Goal: Task Accomplishment & Management: Use online tool/utility

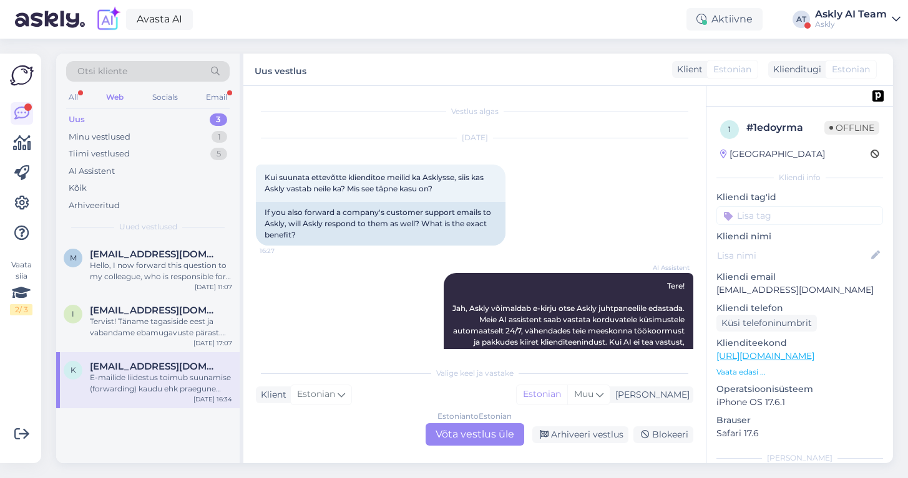
scroll to position [2, 0]
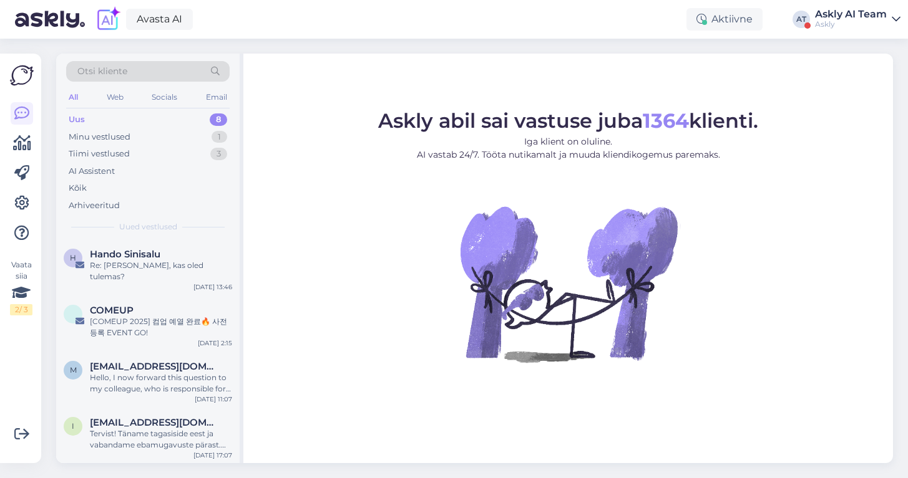
click at [833, 16] on div "Askly AI Team" at bounding box center [851, 14] width 72 height 10
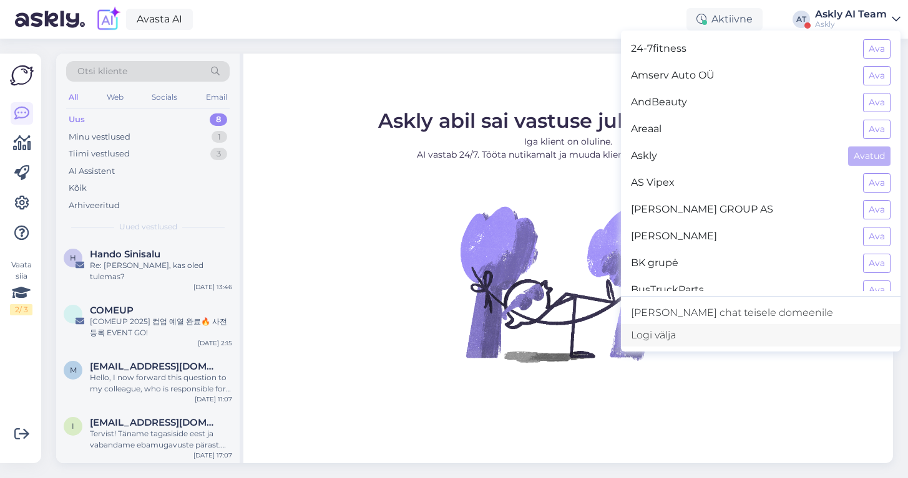
click at [716, 340] on div "Logi välja" at bounding box center [760, 335] width 279 height 22
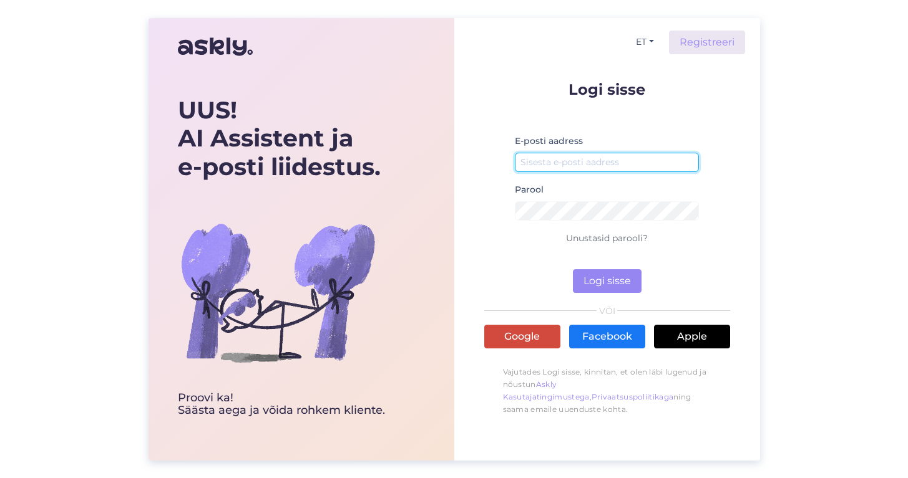
type input "[EMAIL_ADDRESS][DOMAIN_NAME]"
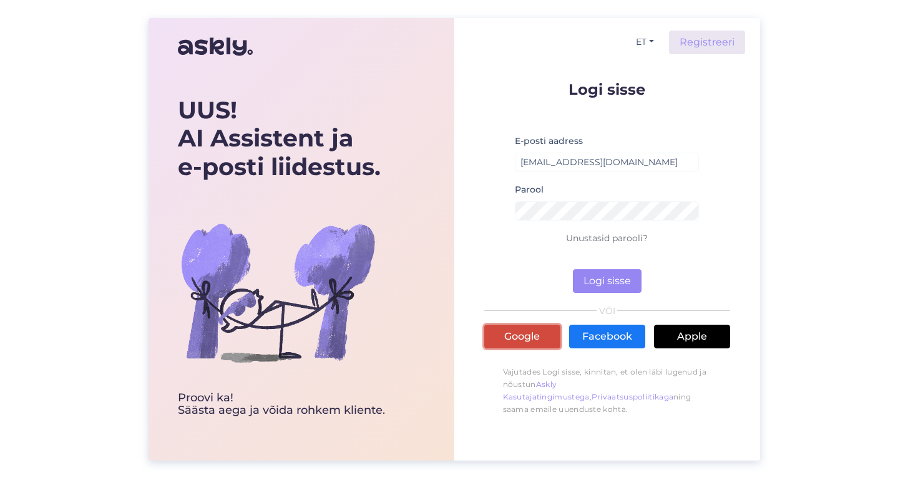
click at [518, 337] on link "Google" at bounding box center [522, 337] width 76 height 24
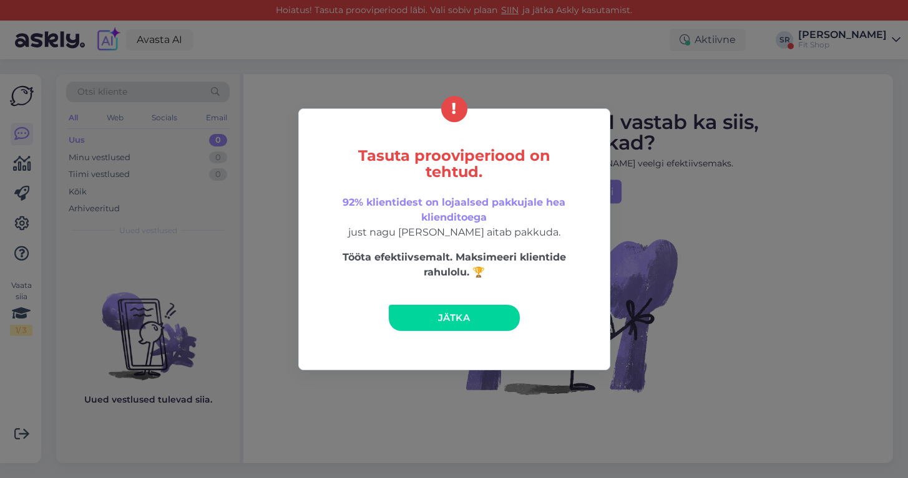
click at [705, 163] on div "Tasuta prooviperiood on tehtud. 92% klientidest on lojaalsed pakkujale hea klie…" at bounding box center [454, 239] width 908 height 478
click at [426, 313] on link "Jätka" at bounding box center [454, 318] width 131 height 26
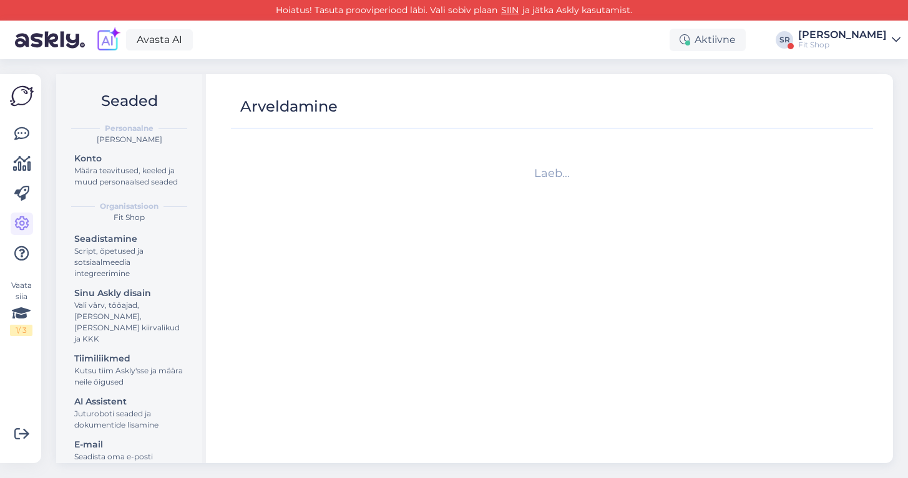
click at [808, 43] on div "Avasta AI Aktiivne SR Sandra Roosna Fit Shop" at bounding box center [454, 40] width 908 height 39
click at [834, 34] on div "[PERSON_NAME]" at bounding box center [842, 35] width 89 height 10
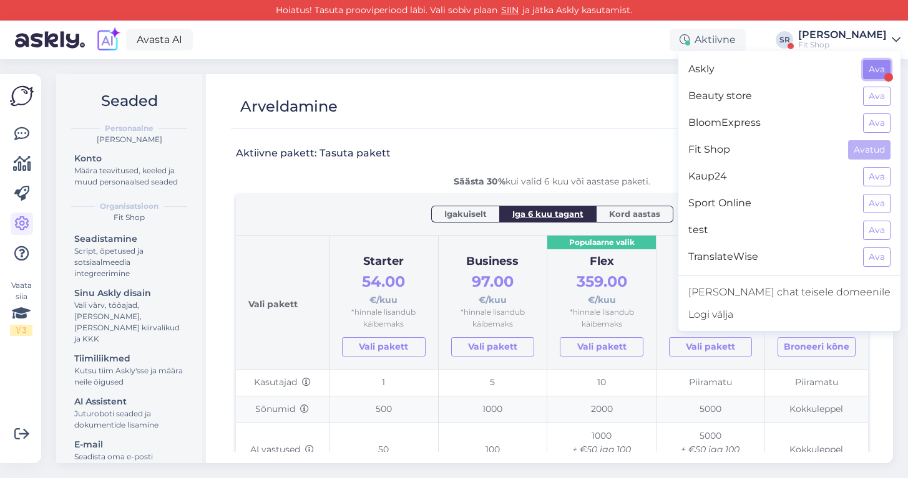
click at [878, 66] on button "Ava" at bounding box center [876, 69] width 27 height 19
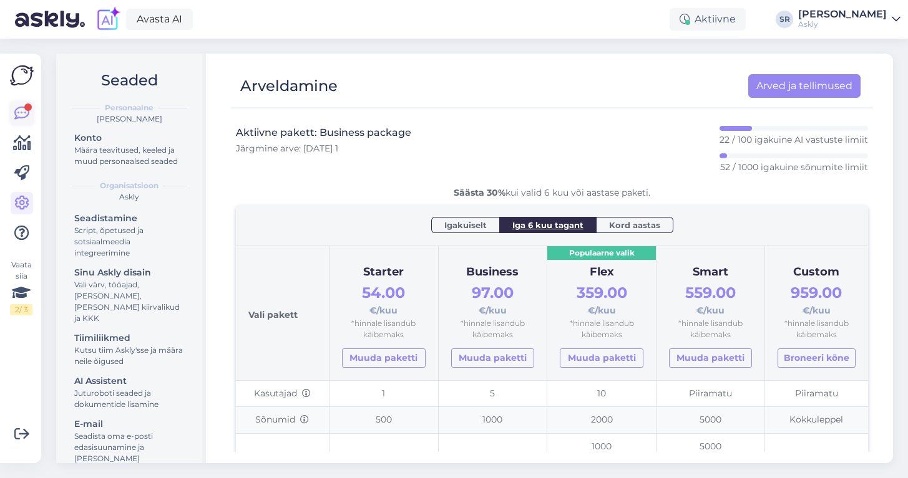
click at [16, 110] on icon at bounding box center [21, 113] width 15 height 15
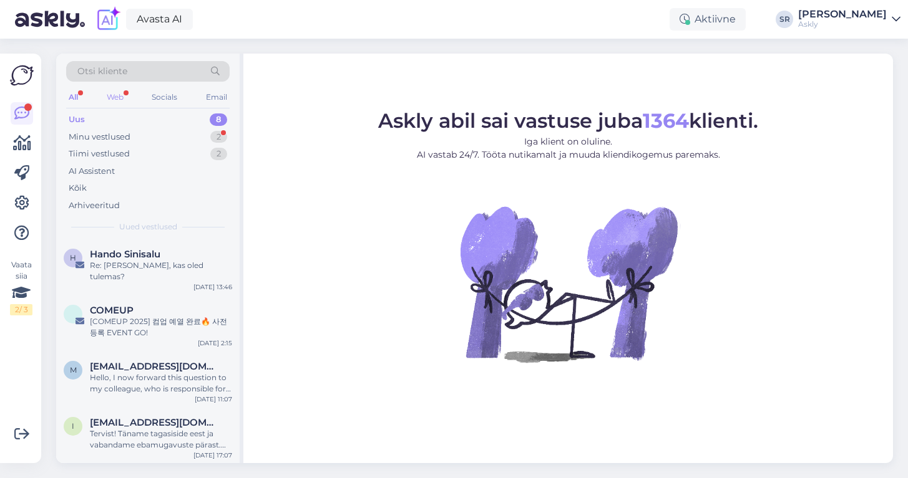
click at [110, 103] on div "Web" at bounding box center [115, 97] width 22 height 16
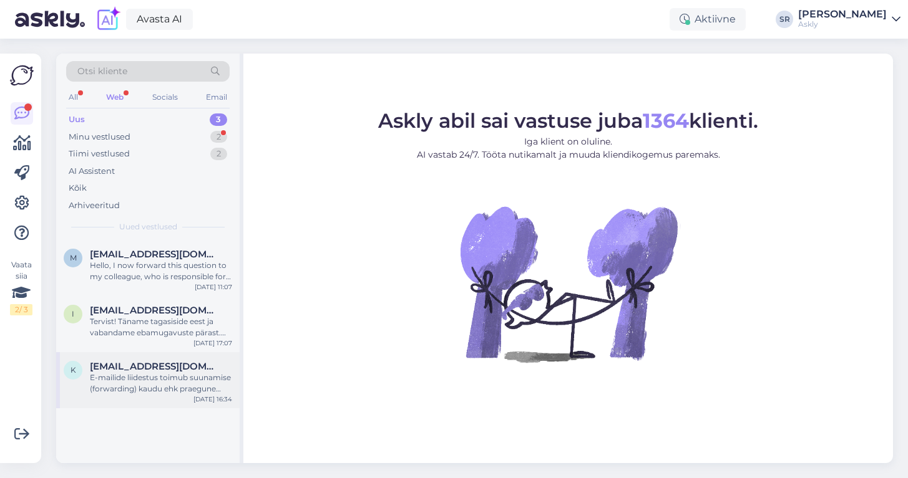
click at [182, 387] on div "E-mailide liidestus toimub suunamise (forwarding) kaudu ehk praegune emailiserv…" at bounding box center [161, 383] width 142 height 22
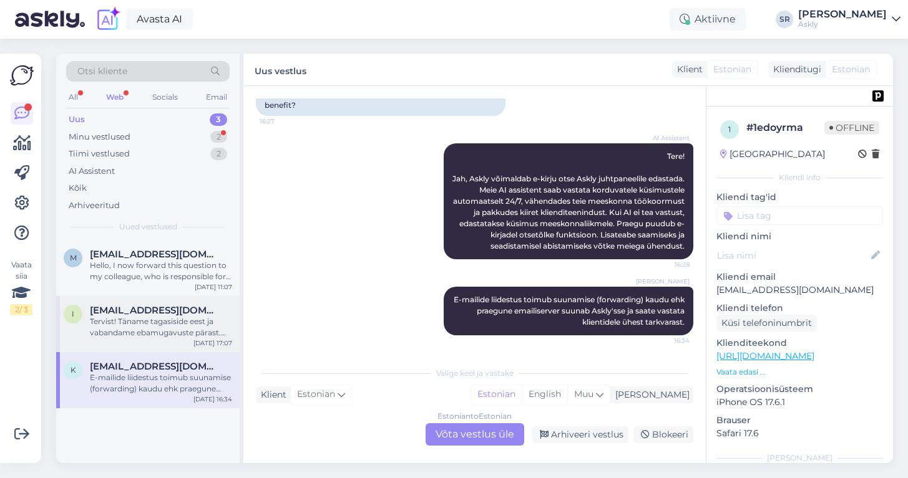
click at [175, 300] on div "i info@matigold.com Tervist! Täname tagasiside eest ja vabandame ebamugavuste p…" at bounding box center [147, 324] width 183 height 56
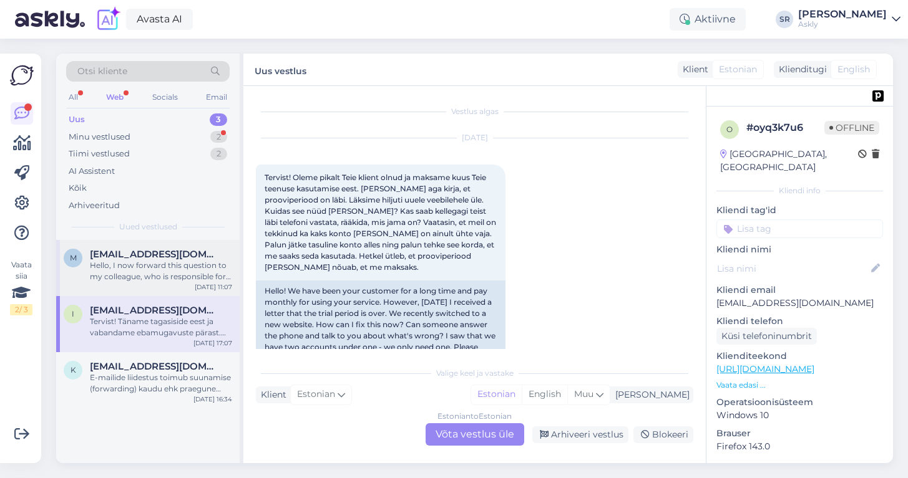
click at [155, 268] on div "Hello, I now forward this question to my colleague, who is responsible for this…" at bounding box center [161, 271] width 142 height 22
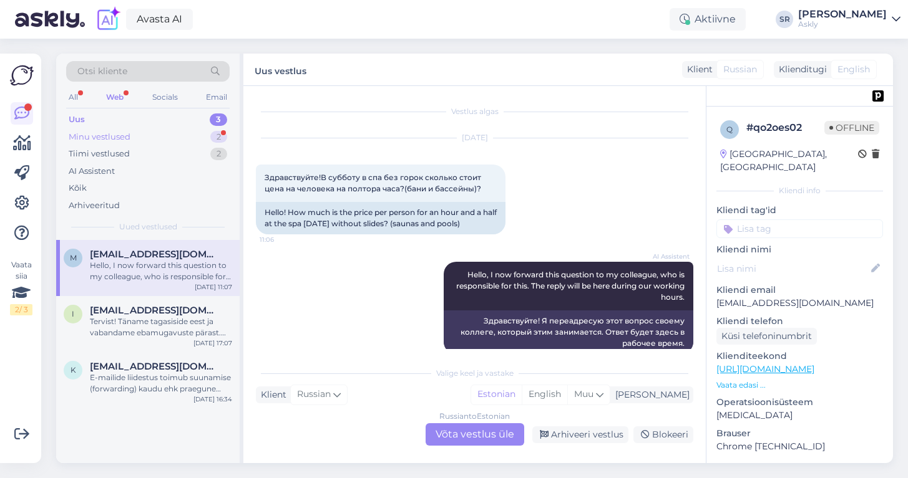
click at [137, 133] on div "Minu vestlused 2" at bounding box center [147, 137] width 163 height 17
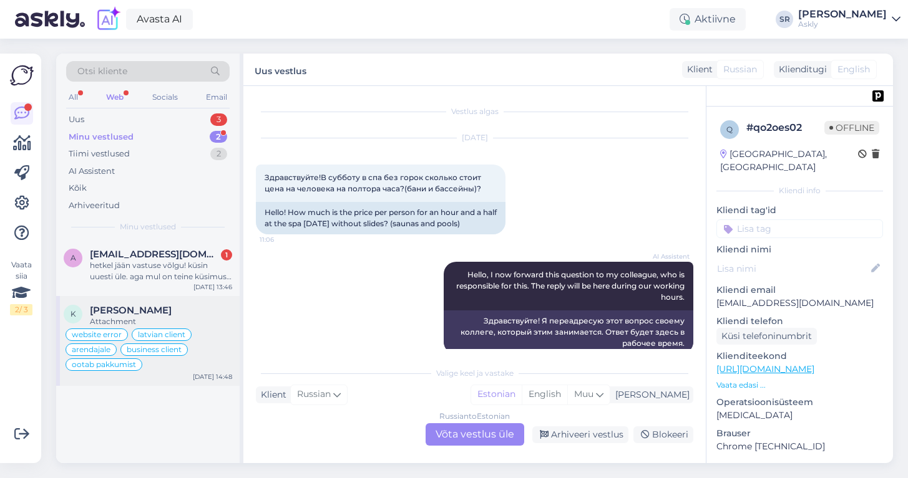
click at [164, 314] on div "[PERSON_NAME]" at bounding box center [161, 310] width 142 height 11
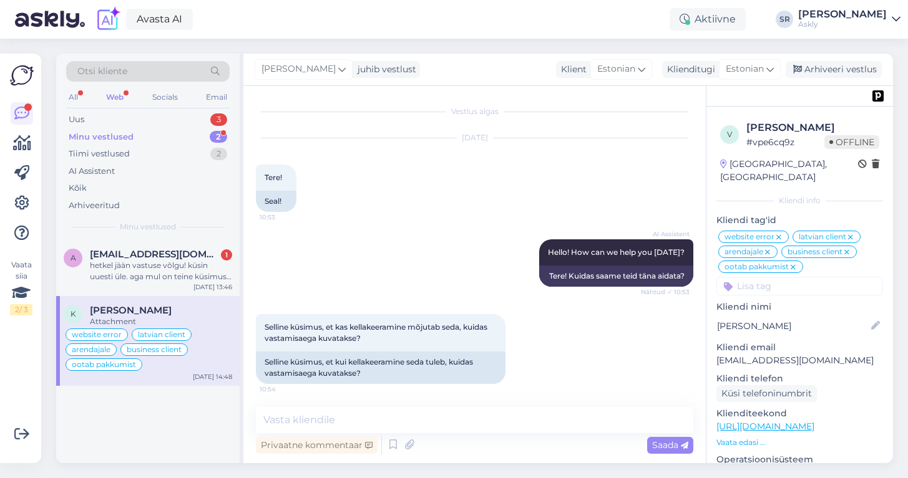
click at [749, 437] on p "Vaata edasi ..." at bounding box center [799, 442] width 167 height 11
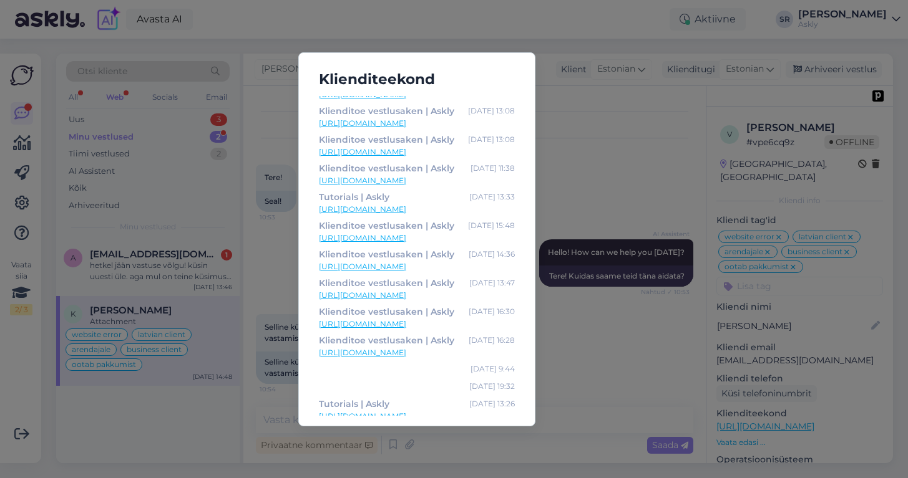
scroll to position [346, 0]
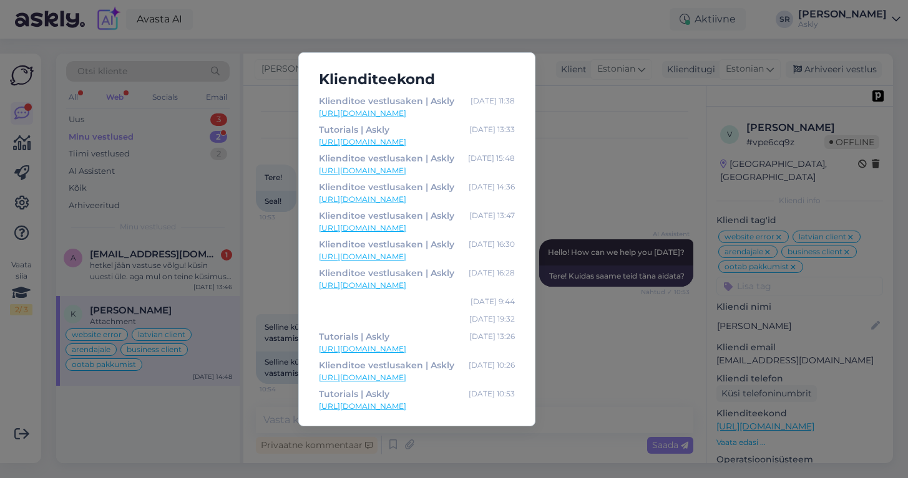
click at [590, 318] on div "Klienditeekond Chat support tool for e-commerce growth | Askly [DATE] 10:52 [UR…" at bounding box center [454, 239] width 908 height 478
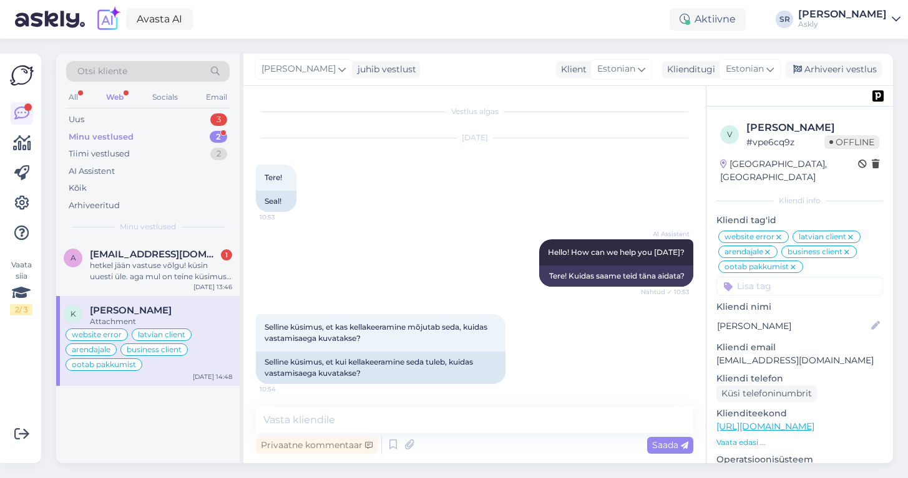
click at [866, 216] on div "Kliendi tag'id website error latvian client arendajale business client ootab pa…" at bounding box center [799, 255] width 167 height 82
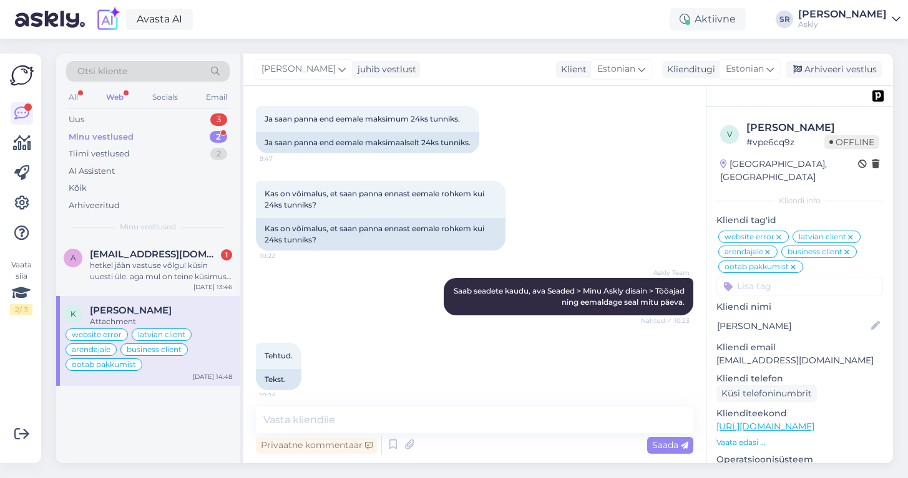
scroll to position [2035, 0]
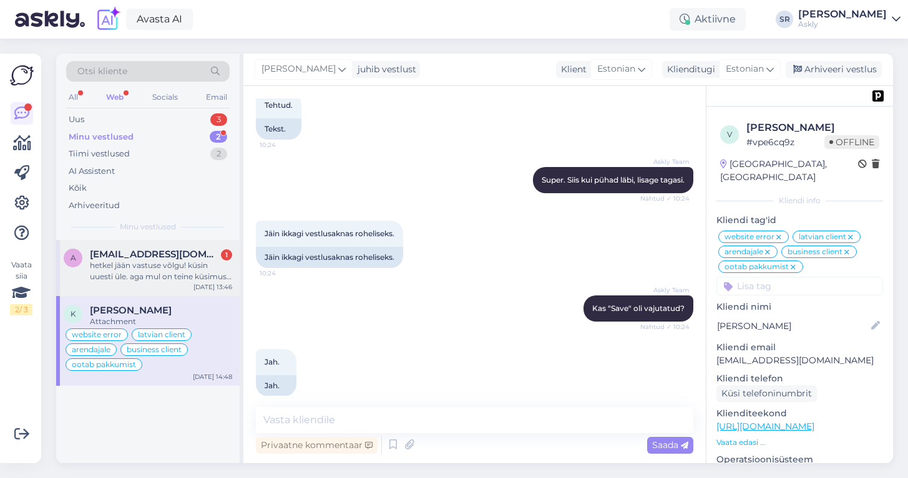
click at [132, 271] on div "hetkel jään vastuse võlgu! küsin uuesti üle. aga mul on teine küsimus - kuidas …" at bounding box center [161, 271] width 142 height 22
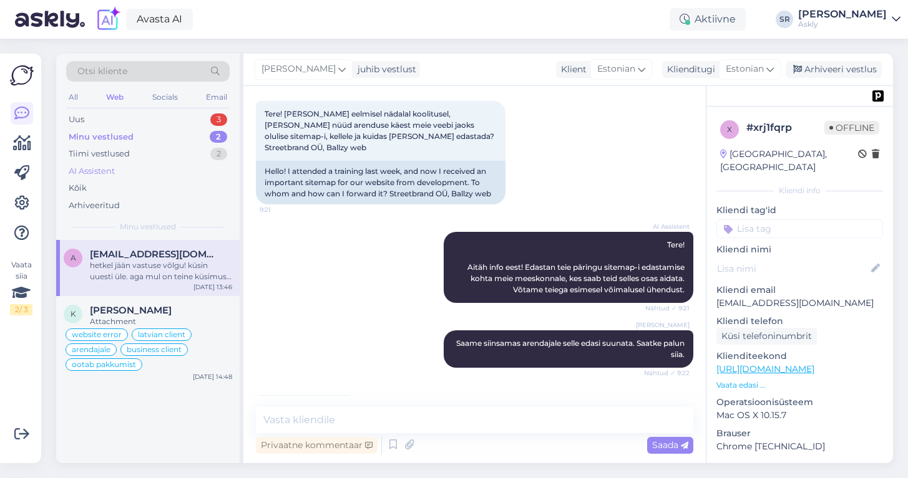
scroll to position [295, 0]
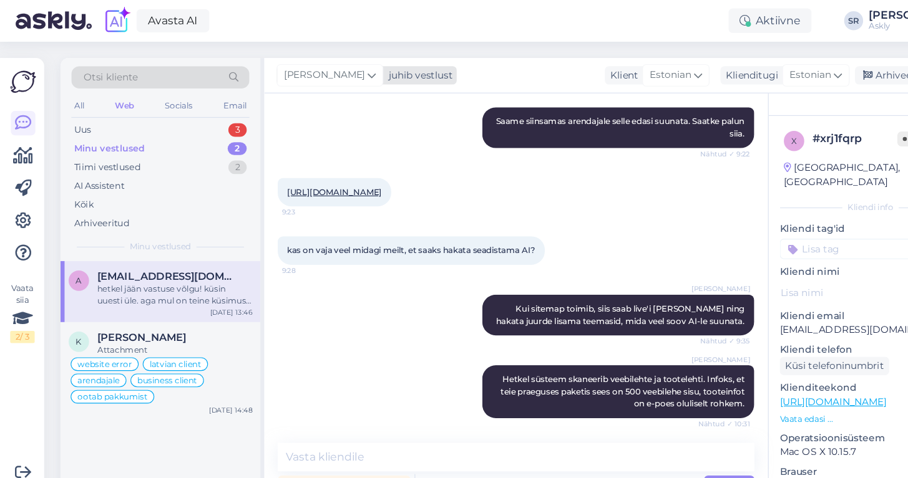
click at [325, 64] on span "[PERSON_NAME]" at bounding box center [298, 69] width 74 height 14
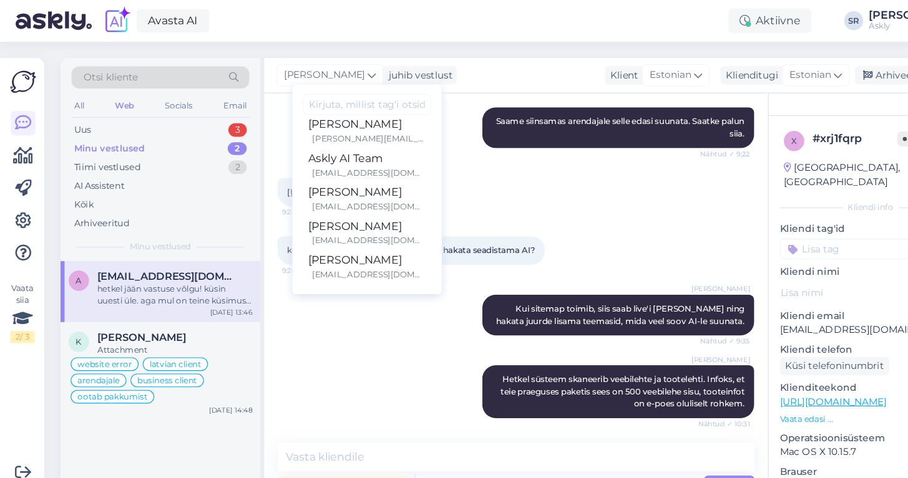
scroll to position [67, 0]
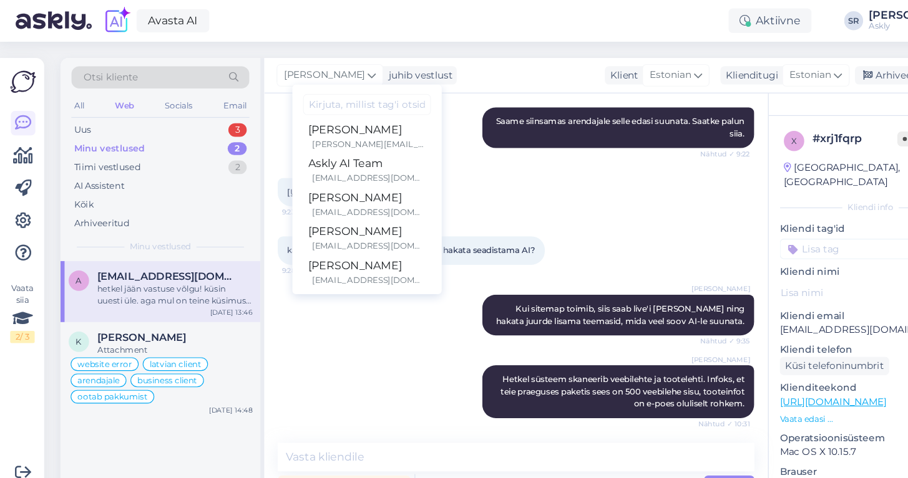
click at [345, 323] on div "Sandra Roosna Hetkel süsteem skaneerib veebilehte ja tootelehti. Infoks, et tei…" at bounding box center [474, 361] width 437 height 76
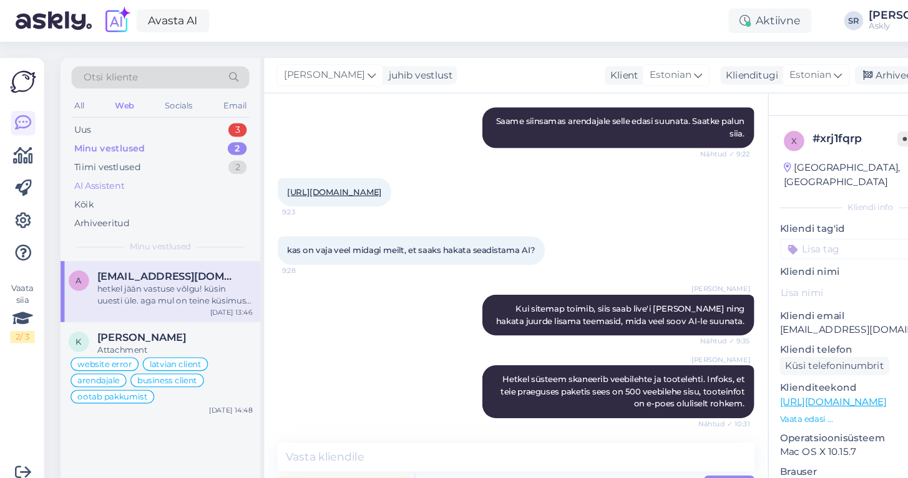
click at [104, 167] on div "AI Assistent" at bounding box center [92, 171] width 46 height 12
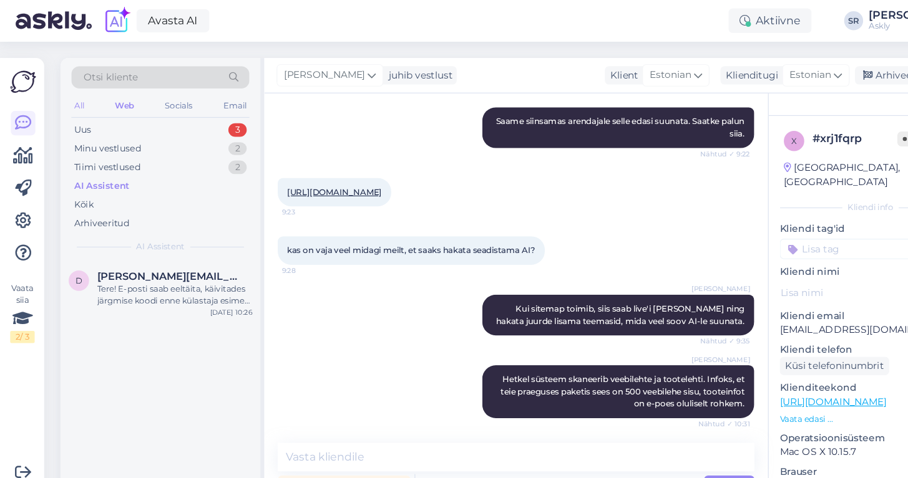
click at [72, 97] on div "All" at bounding box center [73, 97] width 14 height 16
click at [107, 203] on div "Arhiveeritud" at bounding box center [94, 206] width 51 height 12
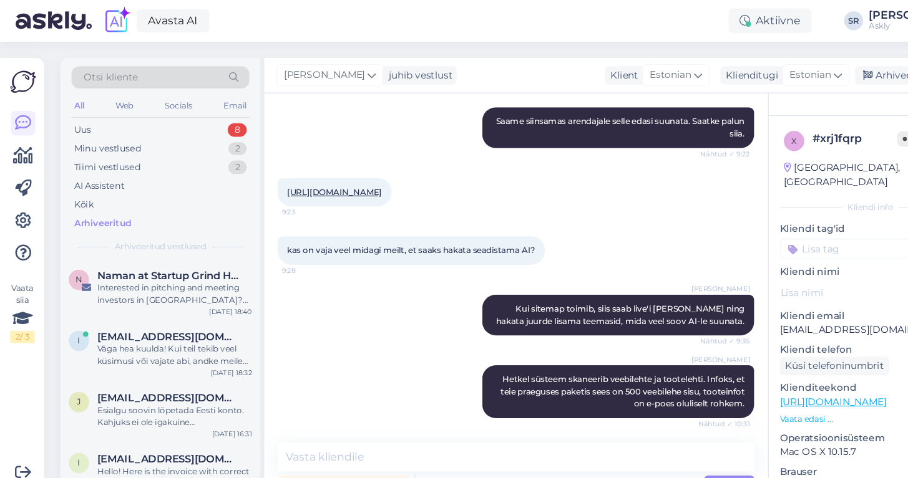
scroll to position [488, 0]
click at [152, 329] on div "Väga hea kuulda! Kui teil tekib veel küsimusi või vajate abi, andke meile teada." at bounding box center [161, 326] width 142 height 22
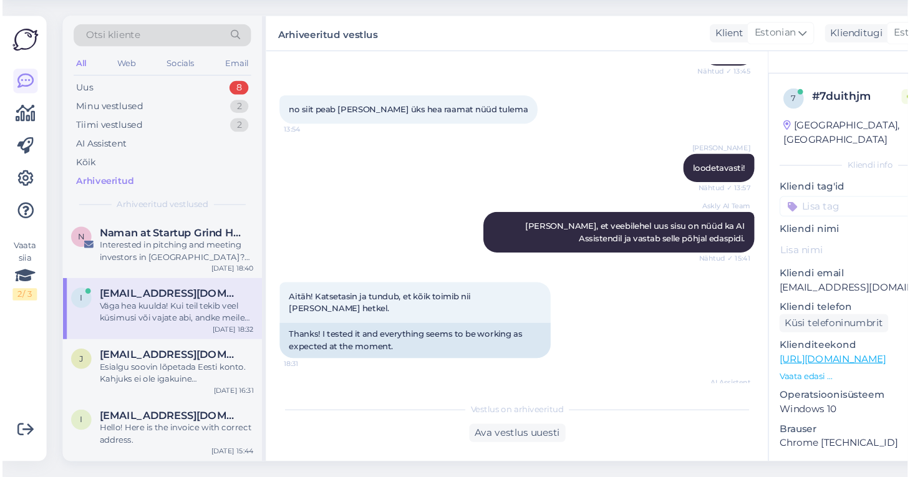
scroll to position [870, 0]
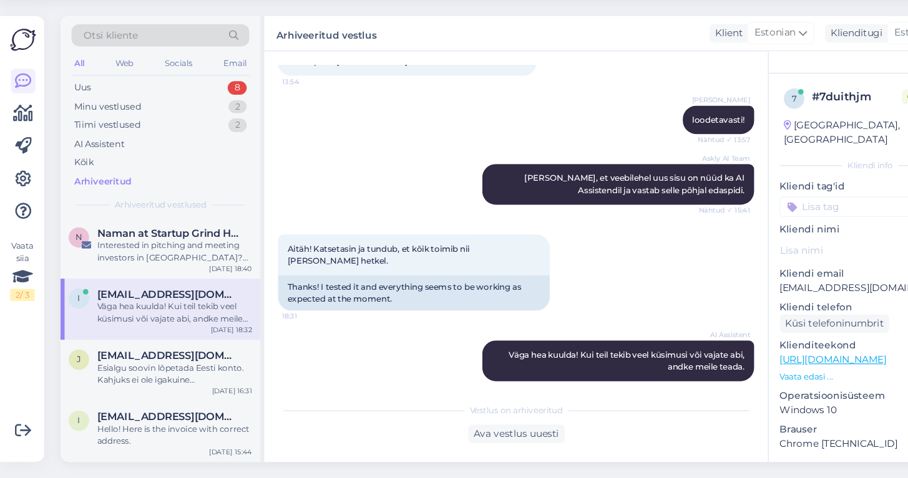
click at [362, 185] on div "Askly AI Team Anname teada, et veebilehel uus sisu on nüüd ka AI Assistendil ja…" at bounding box center [474, 208] width 437 height 65
click at [21, 200] on icon at bounding box center [21, 203] width 15 height 15
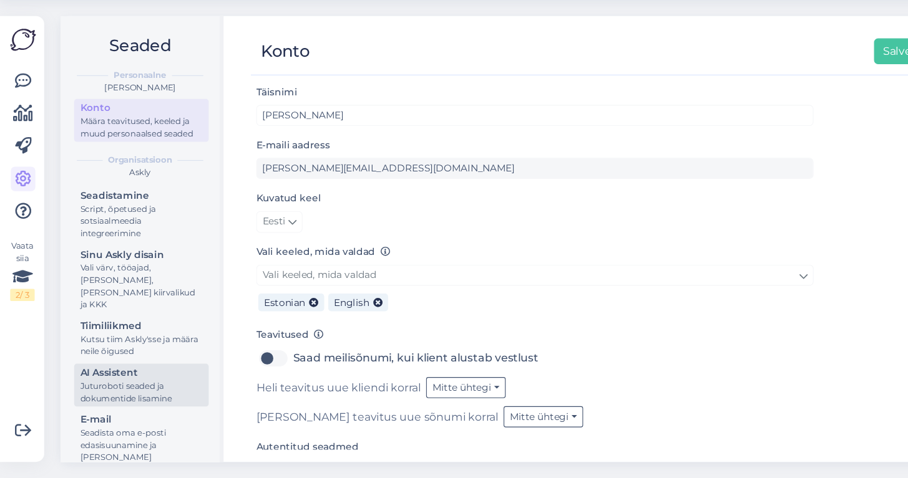
click at [124, 373] on link "AI Assistent [PERSON_NAME] seaded ja dokumentide lisamine" at bounding box center [131, 392] width 124 height 39
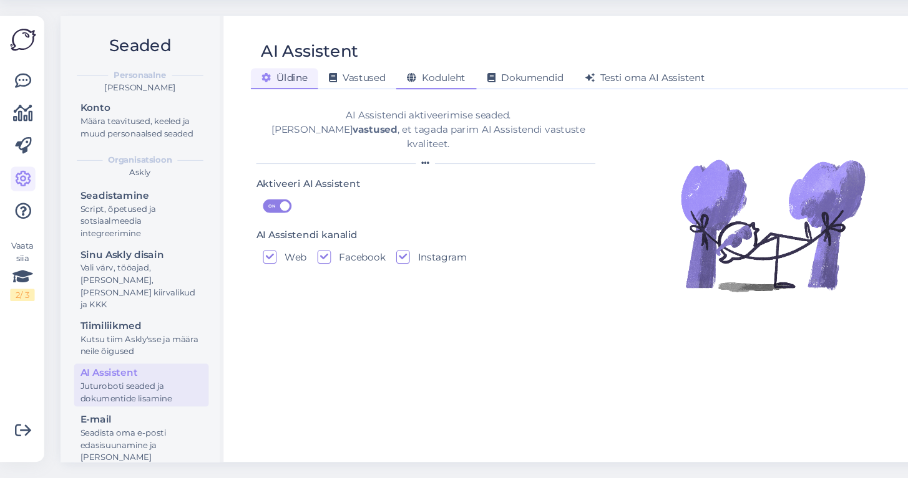
click at [404, 107] on span "Koduleht" at bounding box center [401, 110] width 54 height 11
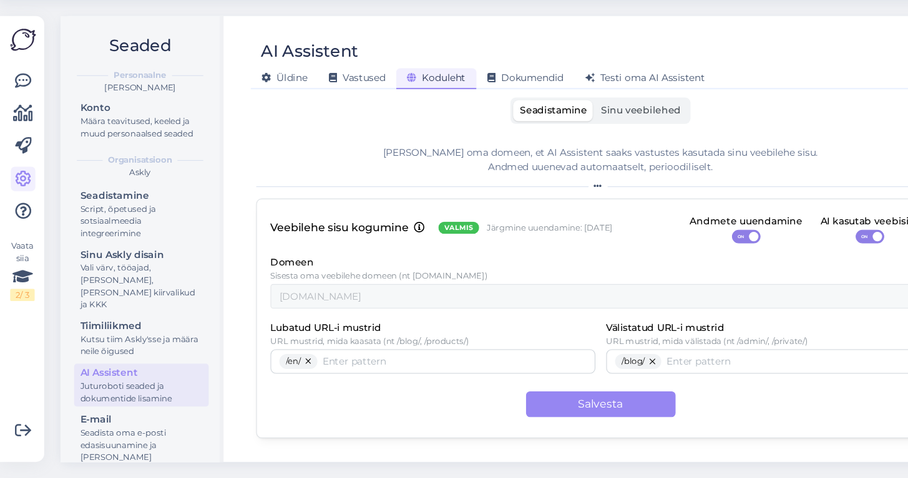
click at [585, 140] on span "Sinu veebilehed" at bounding box center [589, 140] width 74 height 11
click at [546, 131] on input "Sinu veebilehed" at bounding box center [546, 131] width 0 height 0
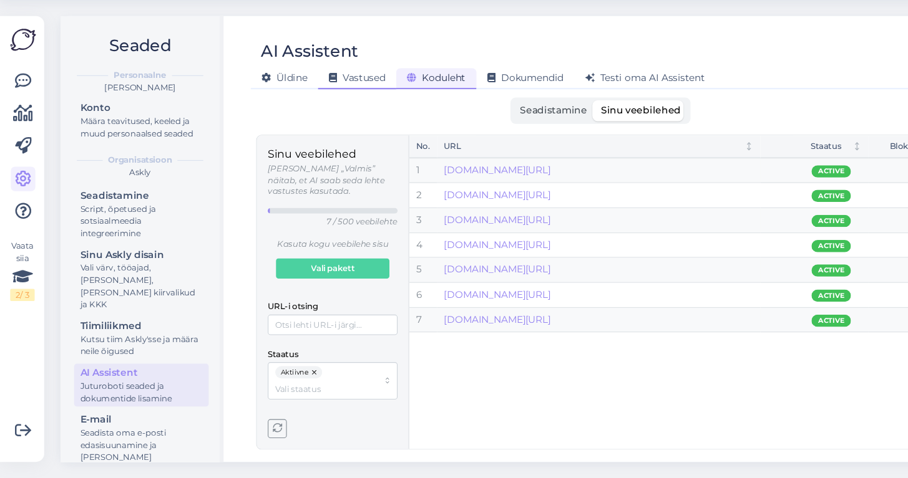
click at [336, 113] on span "Vastused" at bounding box center [329, 110] width 52 height 11
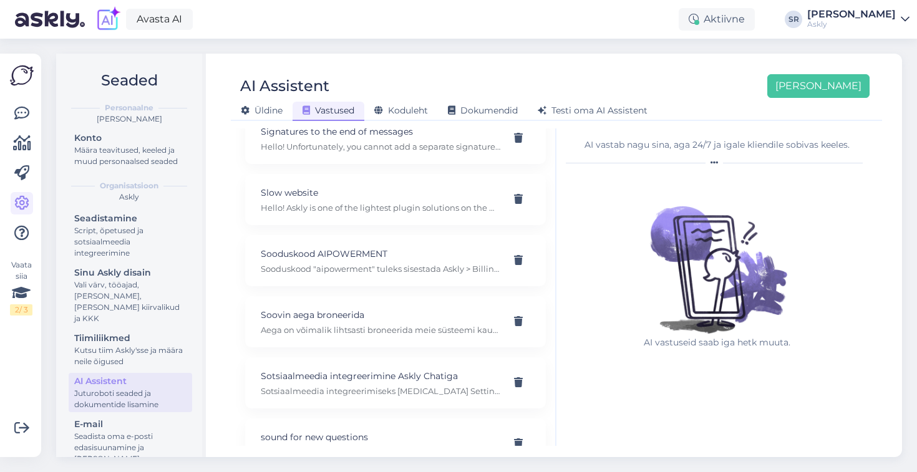
scroll to position [5924, 0]
click at [337, 257] on p "Sooduskood AIPOWERMENT" at bounding box center [381, 253] width 240 height 14
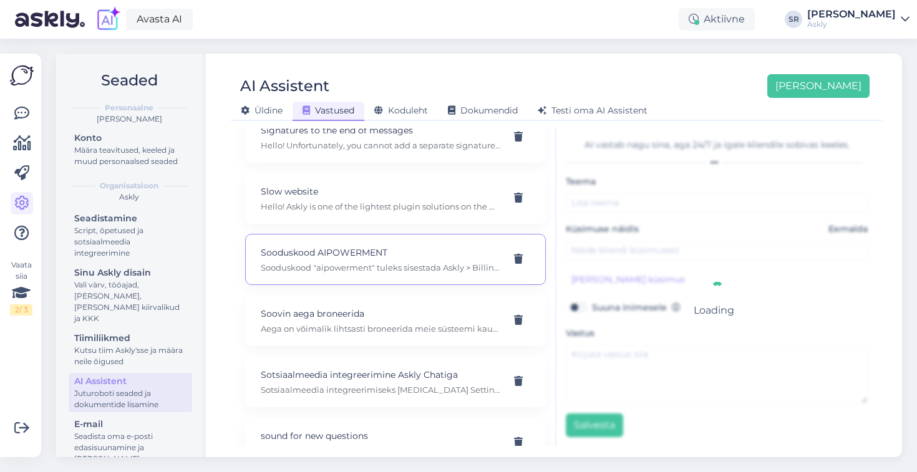
type input "Sooduskood AIPOWERMENT"
type input "Kuhu lisada sooduskood AIPOWERMENT"
type textarea "Sooduskood "aipowerment" tuleks sisestada Askly > Billing (Arveldamine) > Vali …"
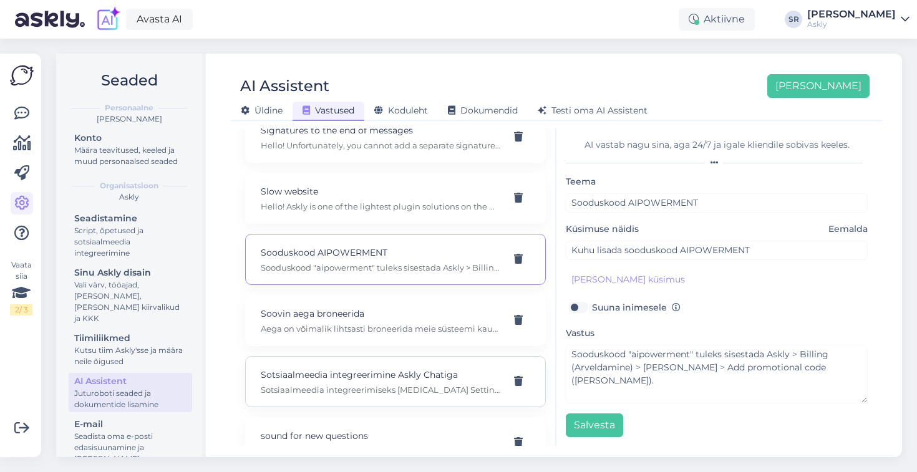
click at [397, 379] on p "Sotsiaalmeedia integreerimine Askly Chatiga" at bounding box center [381, 375] width 240 height 14
type input "Sotsiaalmeedia integreerimine Askly Chatiga"
type input "Kuidas ühendada Askly Chat Facebook Messengeri ja Instagramiga?"
type textarea "Sotsiaalmeedia integreerimiseks avage Settings > General > Link Facebook Messen…"
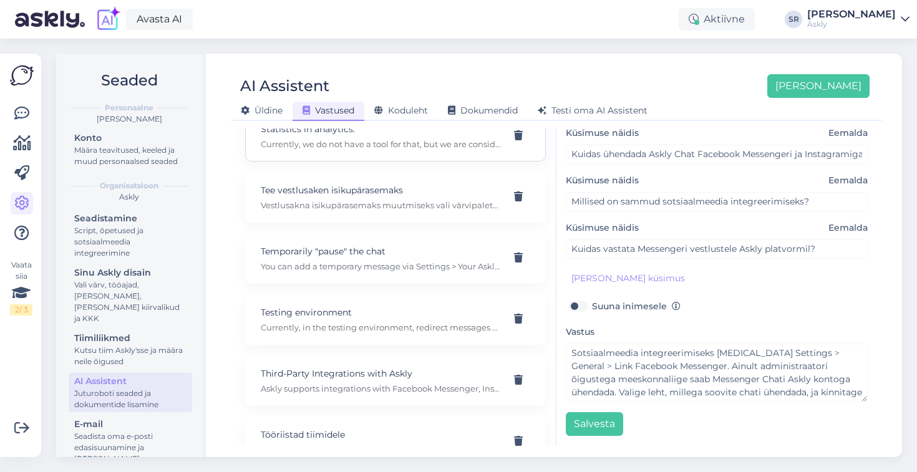
scroll to position [6302, 0]
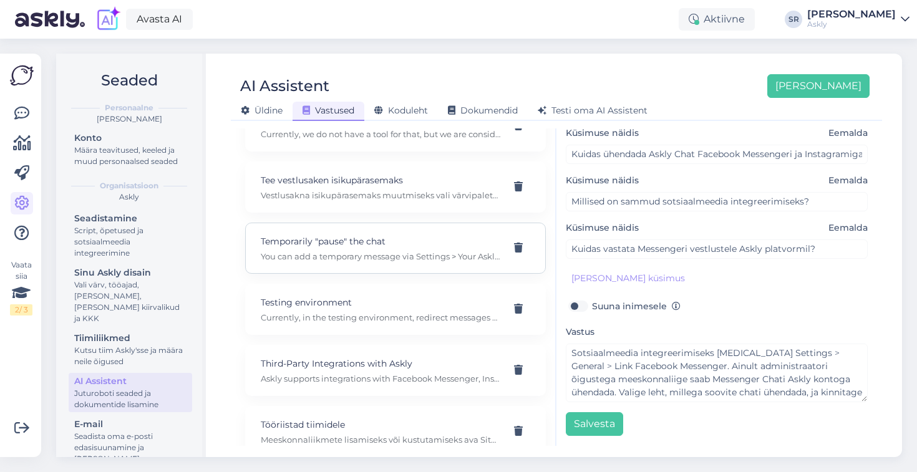
click at [376, 247] on p "Temporarily "pause" the chat" at bounding box center [381, 242] width 240 height 14
type input "Temporarily "pause" the chat"
type input "Is it possible to temporarily "pause" the chat option on the website (i.e., hid…"
type textarea "You can add a temporary message via Settings > Your Askly Design > "We are on v…"
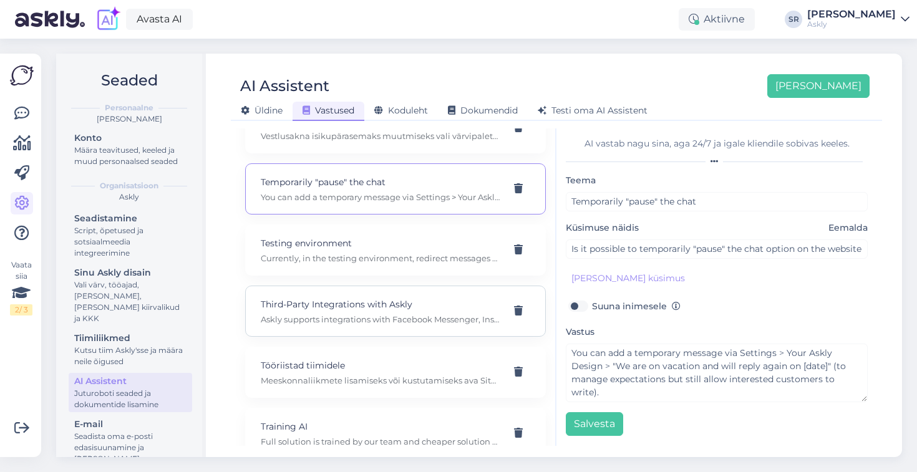
scroll to position [6359, 0]
click at [399, 319] on p "Askly supports integrations with Facebook Messenger, Instagram Direct, Google A…" at bounding box center [381, 321] width 240 height 11
type input "Third-Party Integrations with Askly"
type input "What third-party integrations does Askly support?"
type textarea "Askly supports integrations with Facebook Messenger, Instagram Direct, Google A…"
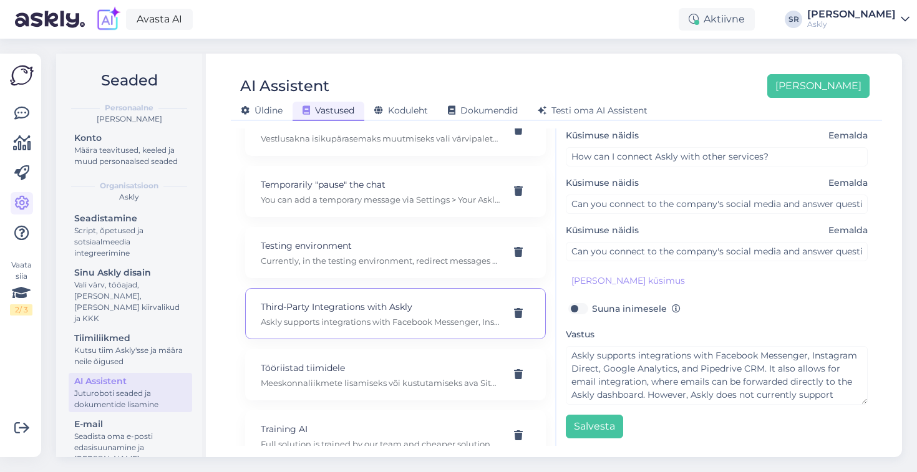
scroll to position [188, 0]
click at [470, 365] on p "Tööriistad tiimidele" at bounding box center [381, 368] width 240 height 14
type input "Tööriistad tiimidele"
type input "Kuidas lisada või eemaldada meeskonnaliikmeid Askly's?"
type textarea "Meeskonnaliikmete lisamiseks või kustutamiseks ava Site Members. Meeskonnaliikm…"
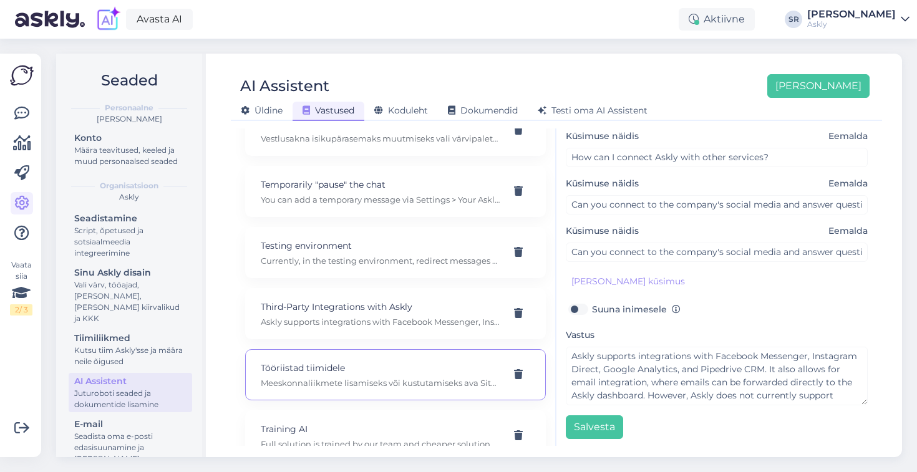
type input "Millised on sammud meeskonnaliikmete õiguste määramiseks?"
type input "Kuidas saan meeskonnaliikmeid hallata Askly platvormil?"
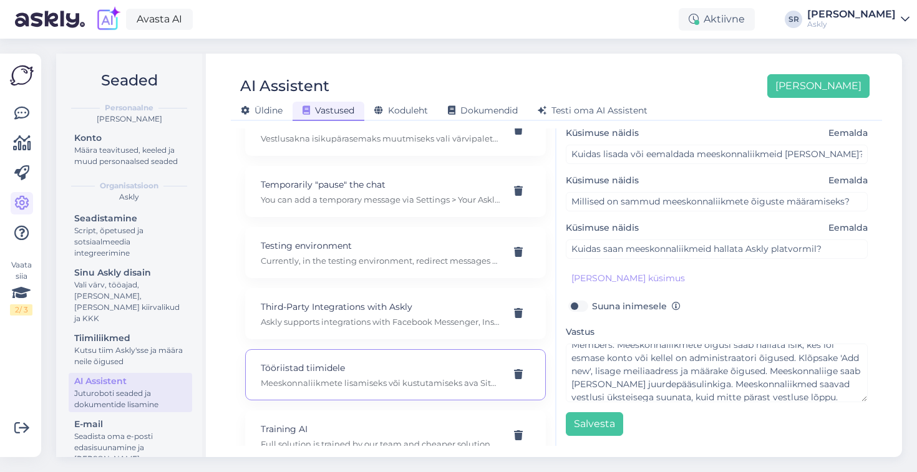
scroll to position [0, 0]
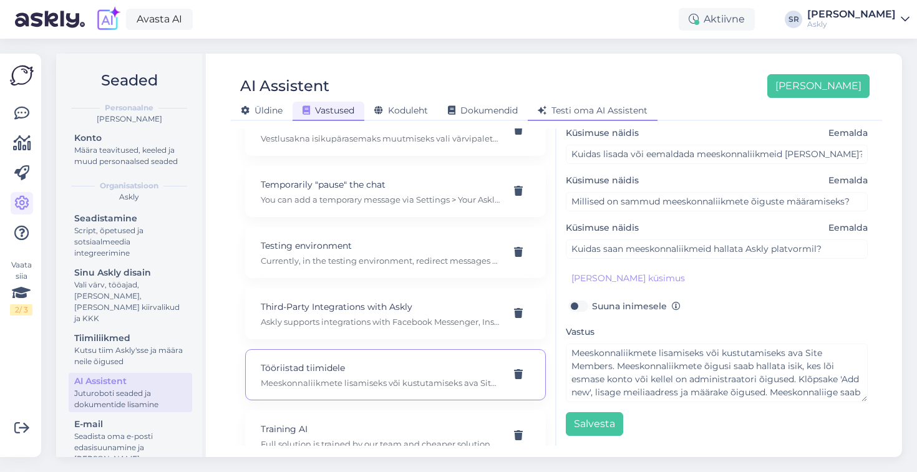
click at [590, 108] on span "Testi oma AI Assistent" at bounding box center [593, 110] width 110 height 11
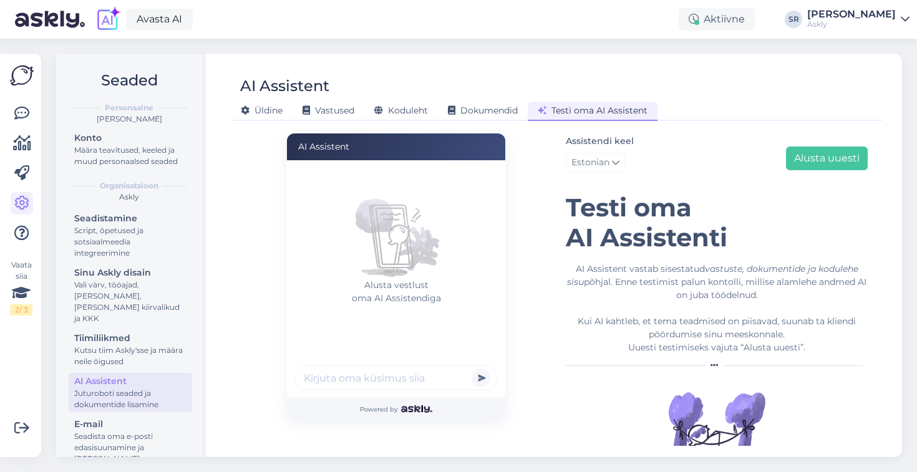
click at [345, 383] on input "text" at bounding box center [395, 378] width 203 height 25
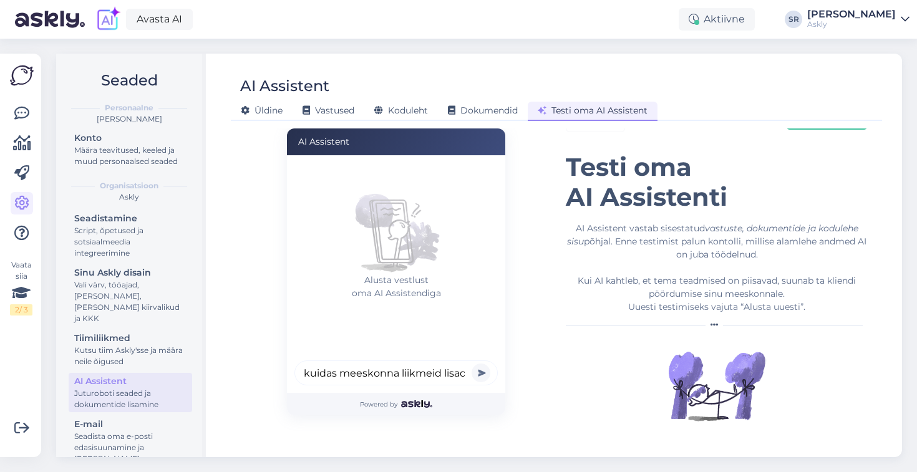
scroll to position [0, 7]
type input "kuidas meeskonna liikmeid lisada"
click at [472, 364] on button "submit" at bounding box center [481, 373] width 19 height 19
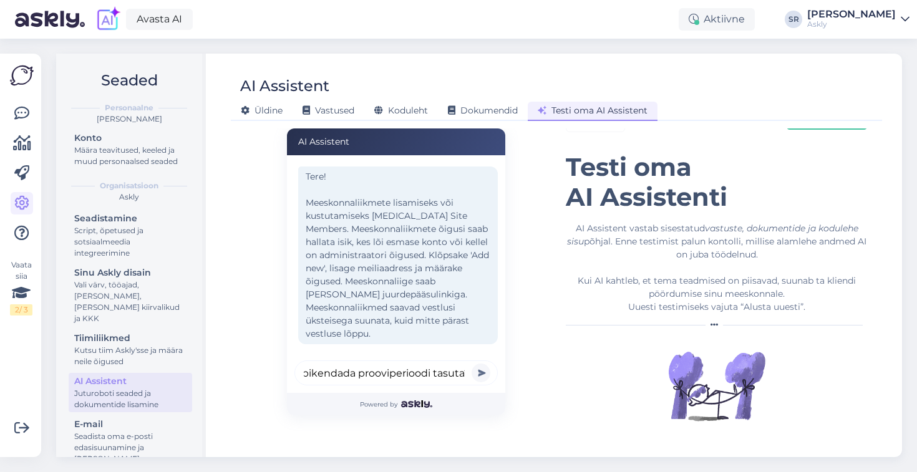
scroll to position [0, 72]
type input "aga kas saab pikendada prooviperioodi tasuta?"
click at [472, 364] on button "submit" at bounding box center [481, 373] width 19 height 19
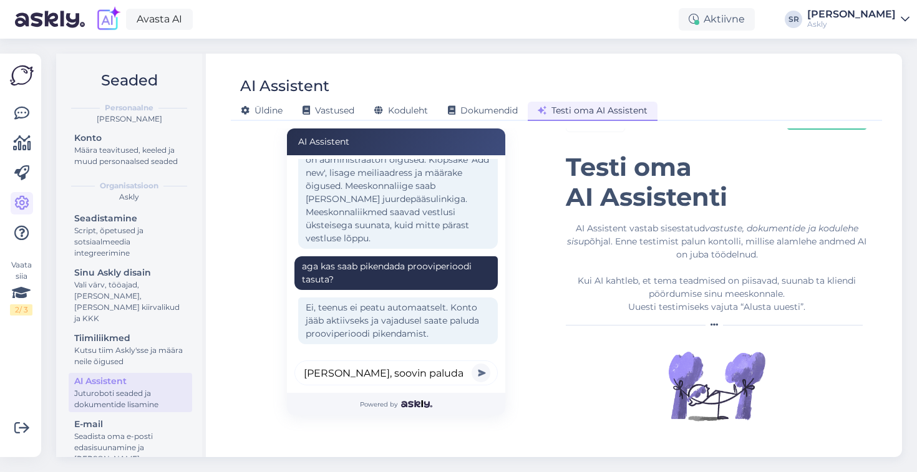
scroll to position [0, 1]
type input "okei, soovin paluda veel 14 päeva"
click at [472, 364] on button "submit" at bounding box center [481, 373] width 19 height 19
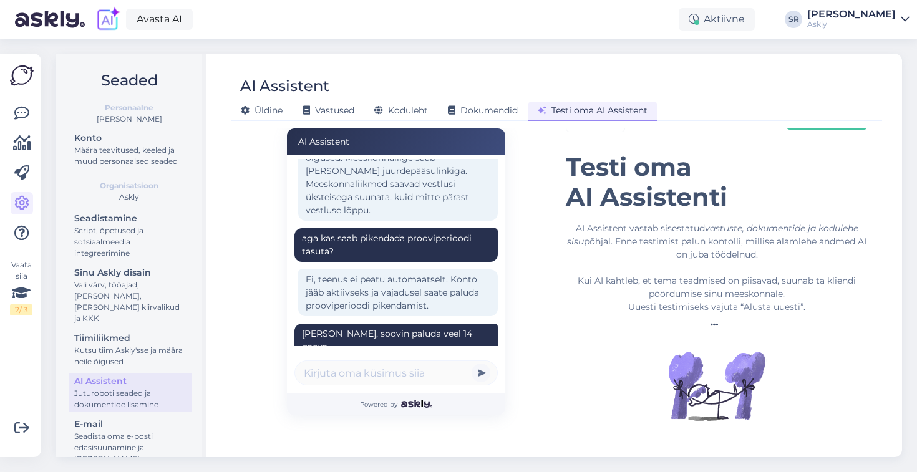
scroll to position [217, 0]
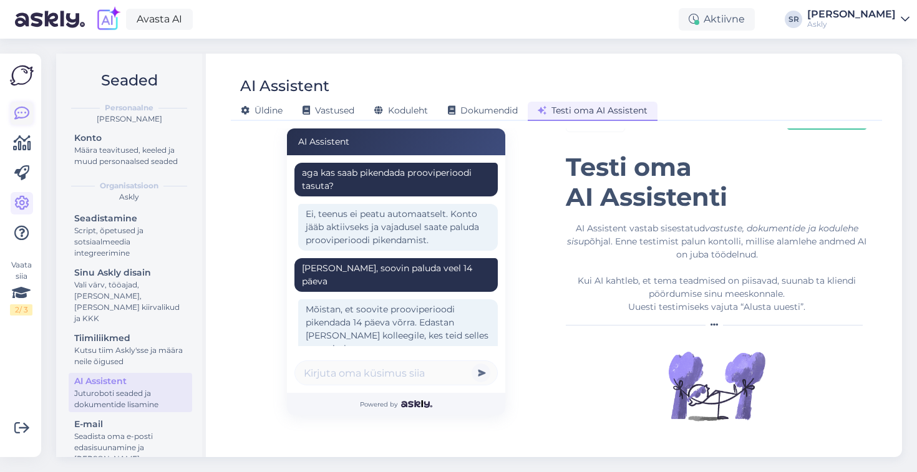
click at [19, 108] on icon at bounding box center [21, 113] width 15 height 15
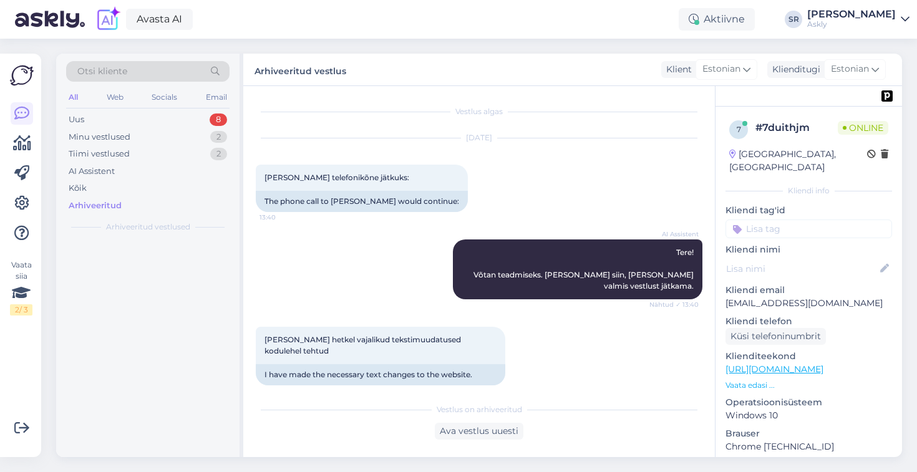
scroll to position [876, 0]
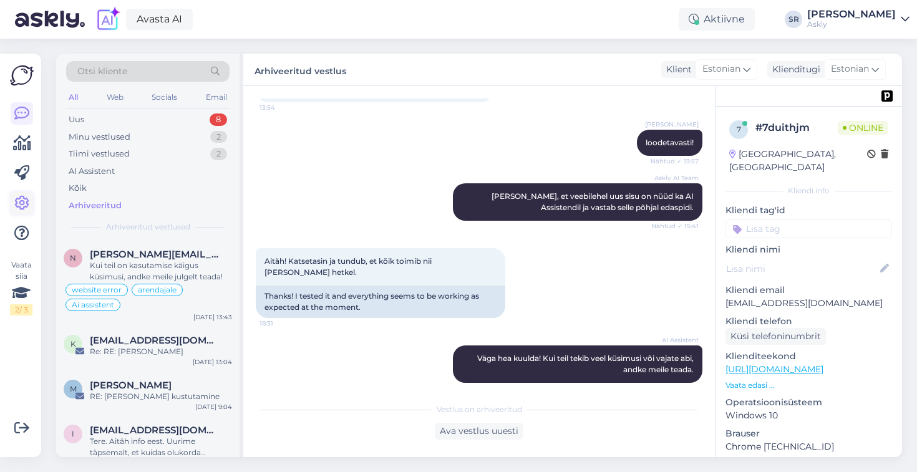
click at [25, 203] on icon at bounding box center [21, 203] width 15 height 15
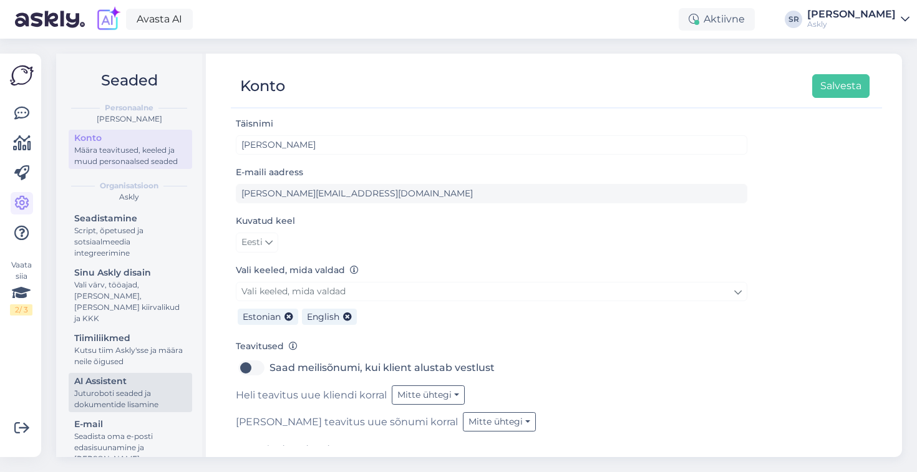
click at [127, 388] on div "Juturoboti seaded ja dokumentide lisamine" at bounding box center [130, 399] width 112 height 22
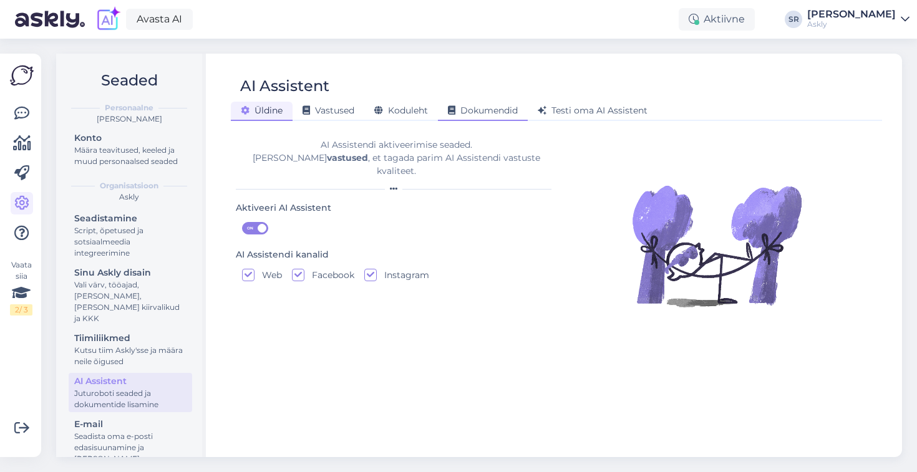
click at [492, 112] on span "Dokumendid" at bounding box center [483, 110] width 70 height 11
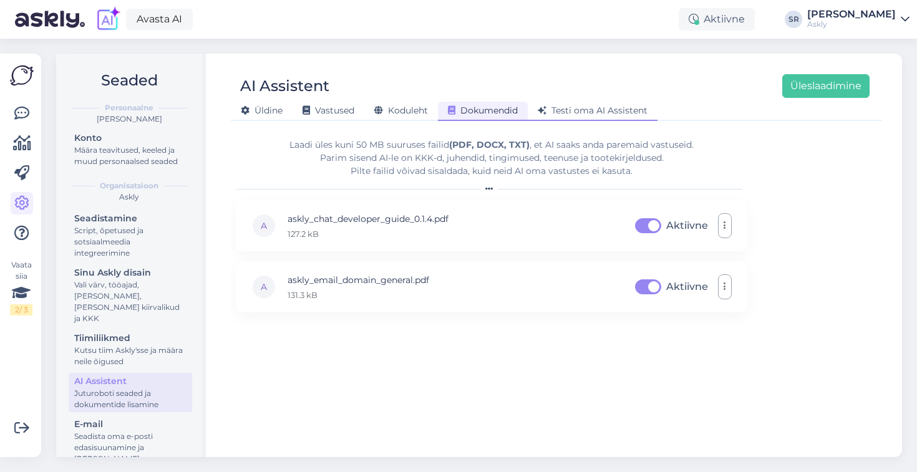
click at [606, 104] on div "Testi oma AI Assistent" at bounding box center [593, 111] width 130 height 19
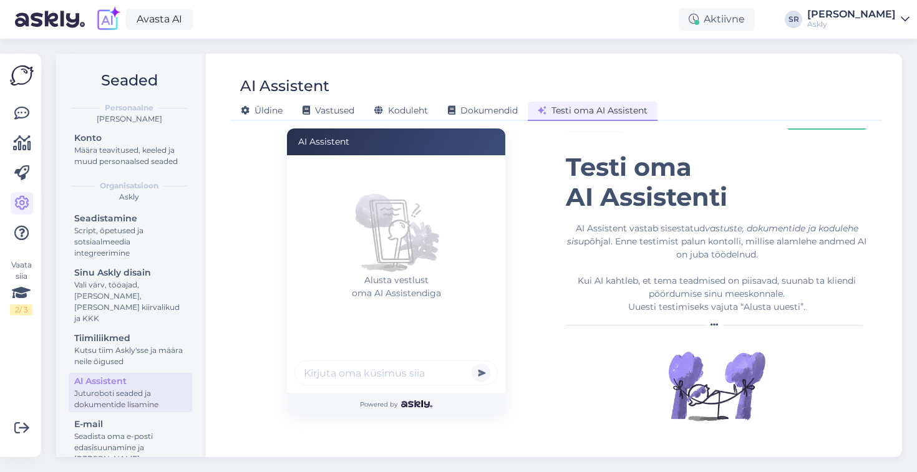
click at [339, 371] on input "text" at bounding box center [395, 373] width 203 height 25
type input "olen arendaja, mul vaja chat akna kõrgust muuta meie veebis, sest see jääb osta…"
click at [472, 364] on button "submit" at bounding box center [481, 373] width 19 height 19
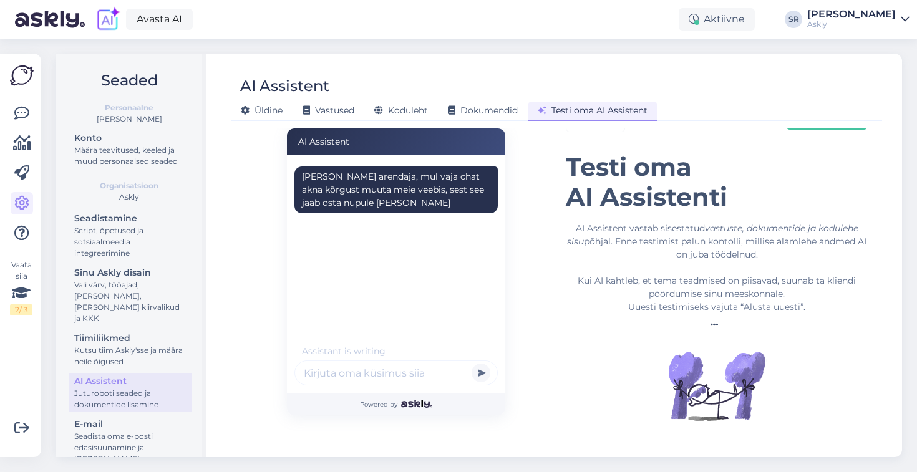
scroll to position [2, 0]
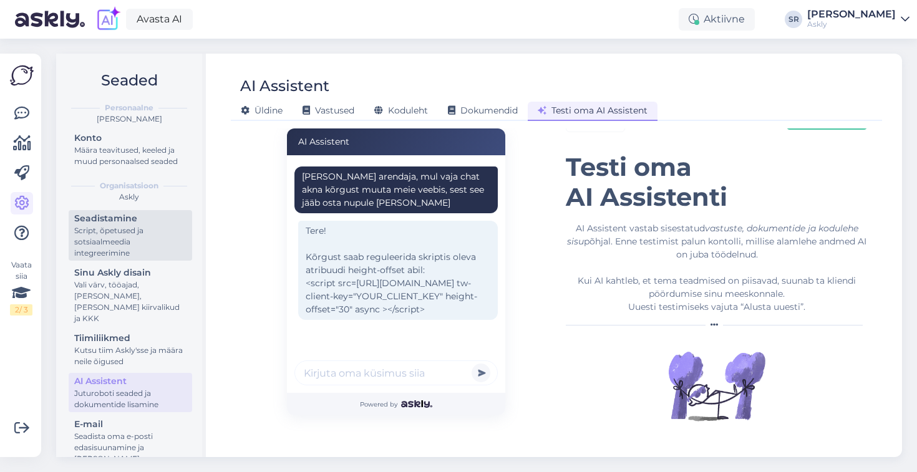
click at [99, 238] on div "Script, õpetused ja sotsiaalmeedia integreerimine" at bounding box center [130, 242] width 112 height 34
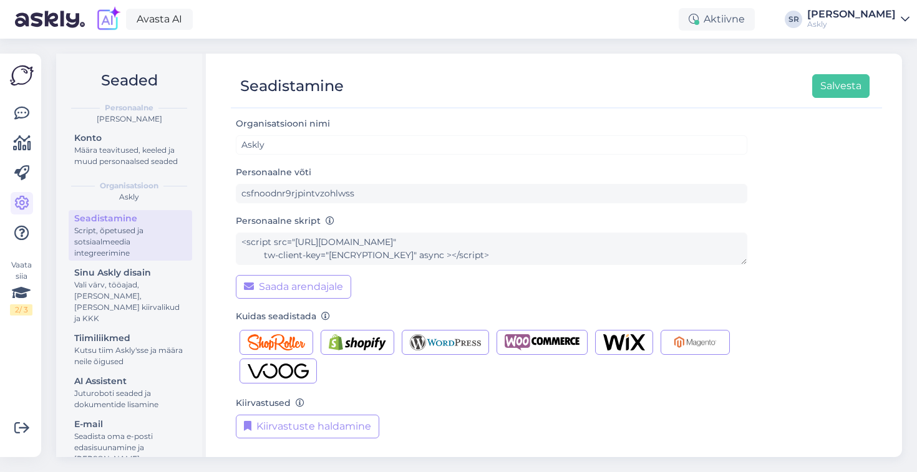
scroll to position [32, 0]
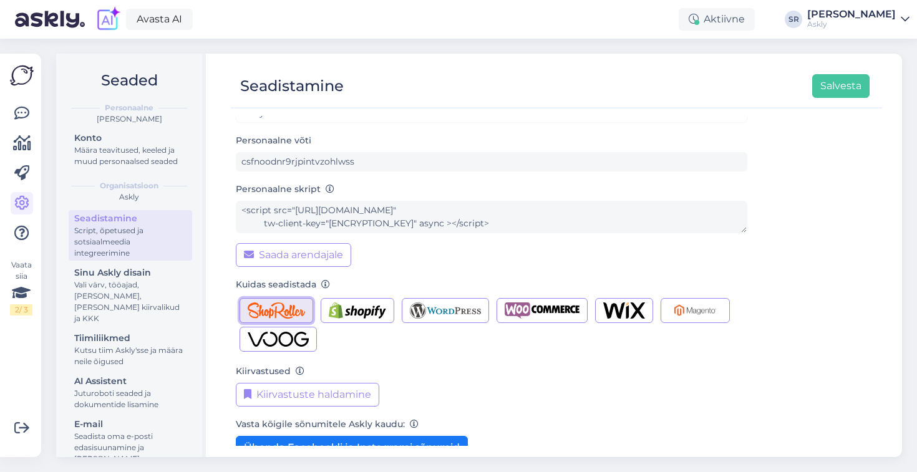
click at [275, 318] on img "button" at bounding box center [276, 311] width 57 height 16
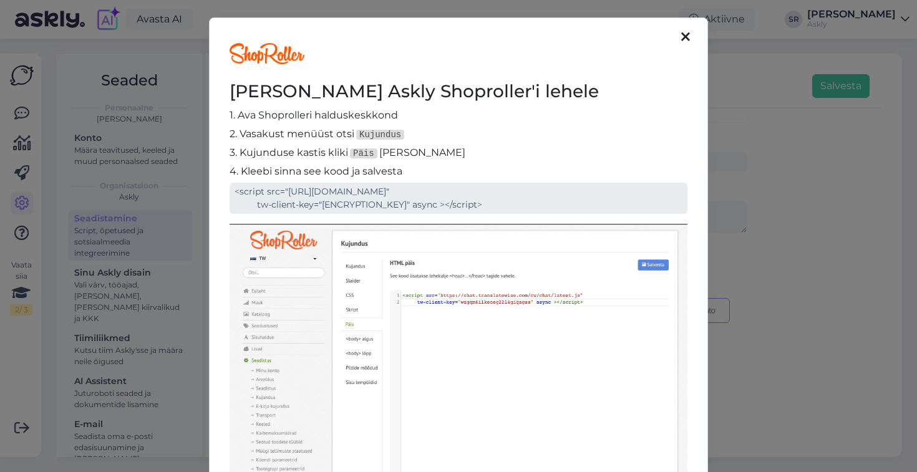
scroll to position [1, 0]
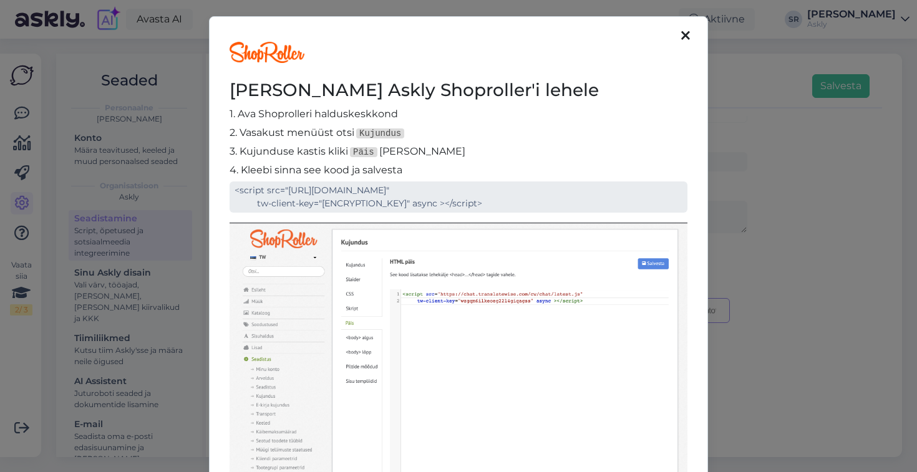
click at [151, 187] on div "Lisa Askly Shoproller'i lehele 1. Ava Shoprolleri halduskeskkond 2. Vasakust me…" at bounding box center [458, 236] width 917 height 472
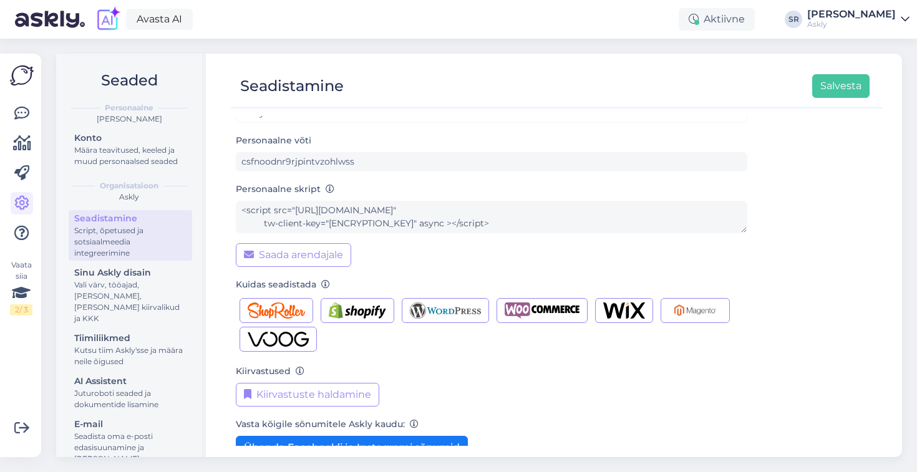
click at [832, 6] on div "Avasta AI Aktiivne SR Sandra Roosna Askly" at bounding box center [458, 19] width 917 height 39
click at [839, 24] on div "Askly" at bounding box center [851, 24] width 89 height 10
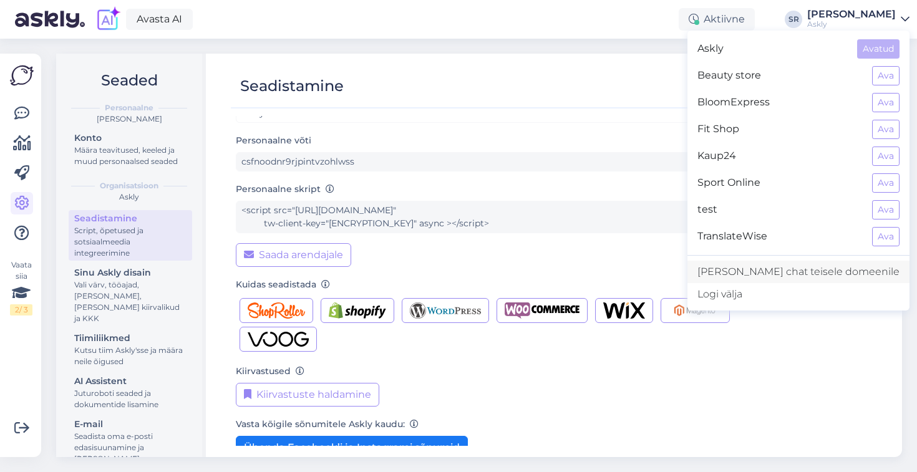
click at [784, 275] on link "[PERSON_NAME] chat teisele domeenile" at bounding box center [798, 272] width 222 height 22
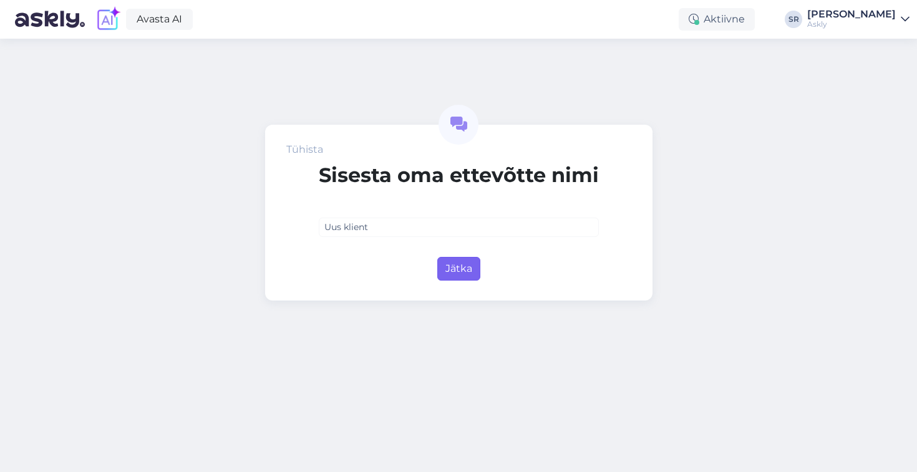
type input "Uus klient"
click at [460, 273] on button "Jätka" at bounding box center [458, 269] width 43 height 24
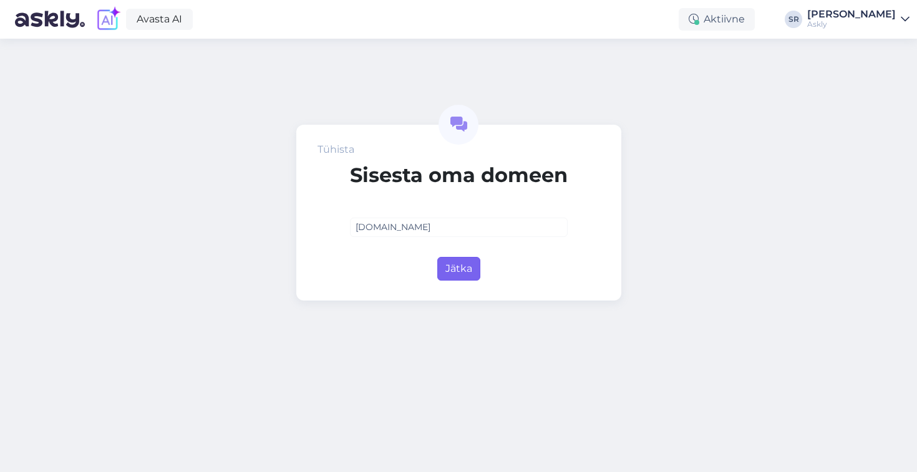
type input "[DOMAIN_NAME]"
click at [444, 270] on button "Jätka" at bounding box center [458, 269] width 43 height 24
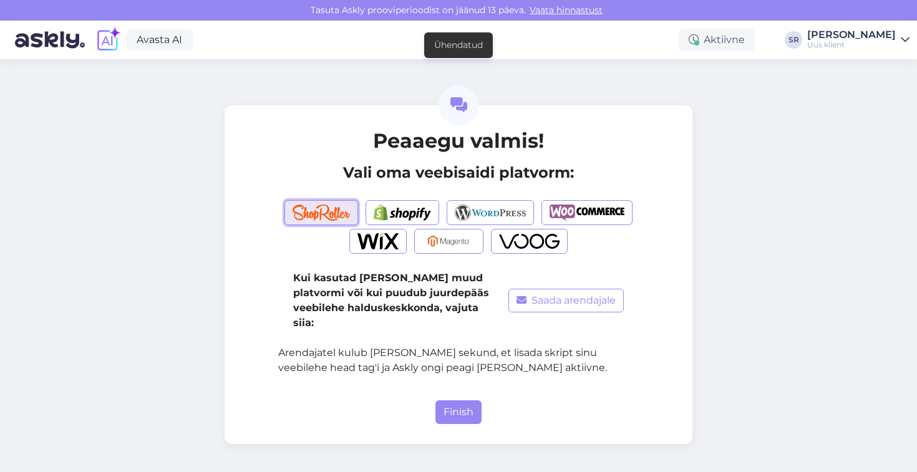
click at [301, 215] on img "button" at bounding box center [321, 213] width 57 height 16
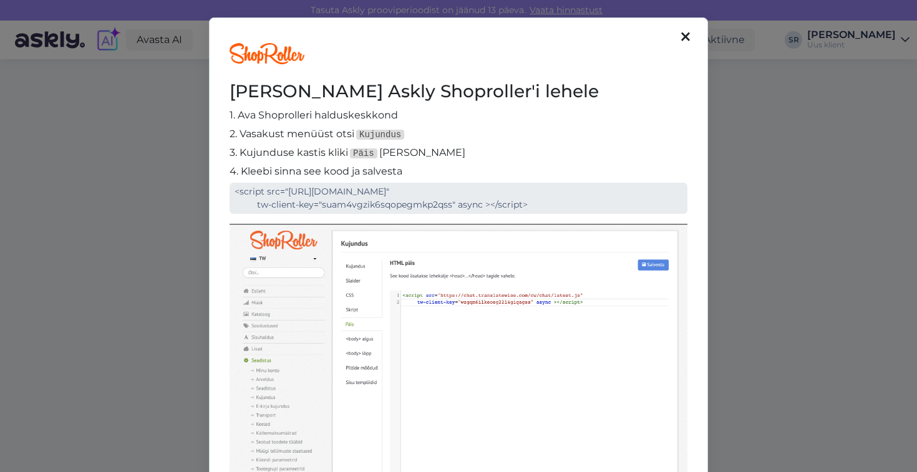
click at [682, 31] on icon at bounding box center [685, 38] width 9 height 14
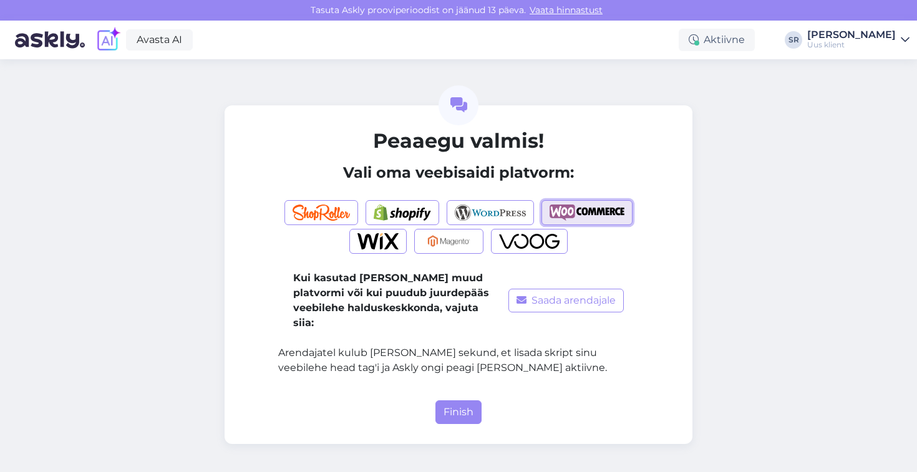
click at [583, 207] on img "button" at bounding box center [587, 213] width 75 height 16
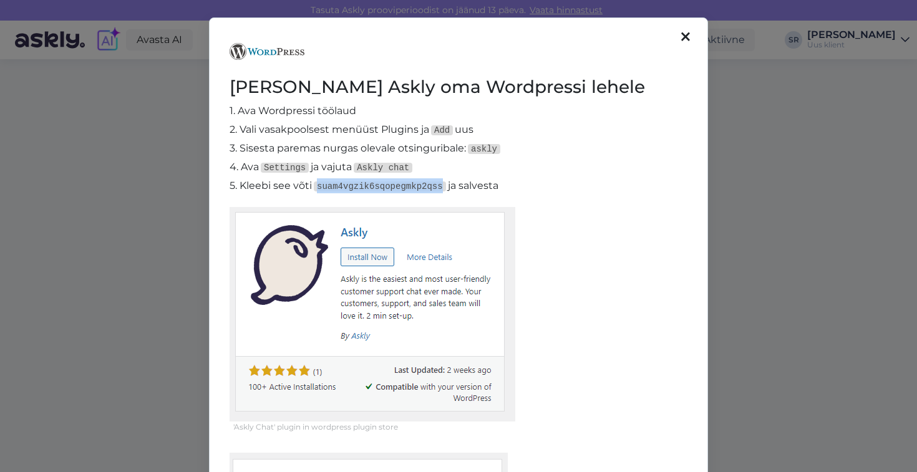
drag, startPoint x: 446, startPoint y: 183, endPoint x: 319, endPoint y: 188, distance: 126.7
click at [319, 188] on code "suam4vgzik6sqopegmkp2qss" at bounding box center [380, 187] width 132 height 10
click at [685, 35] on icon at bounding box center [685, 38] width 9 height 14
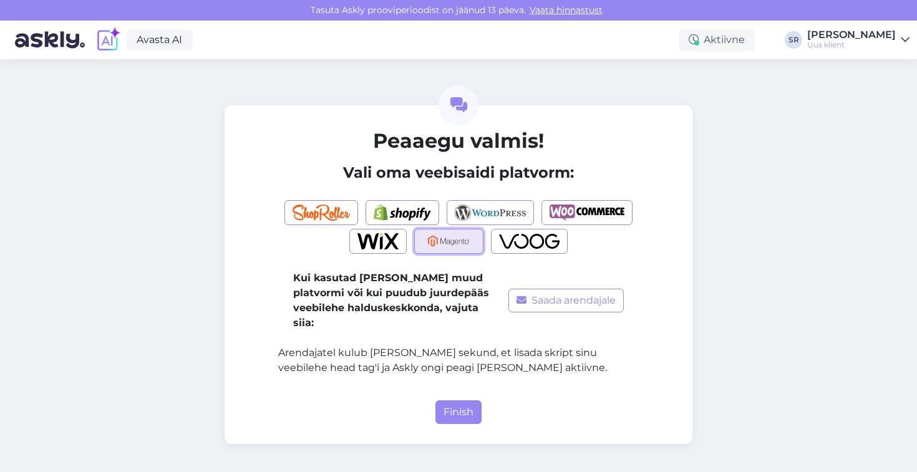
click at [452, 235] on img "button" at bounding box center [448, 241] width 53 height 16
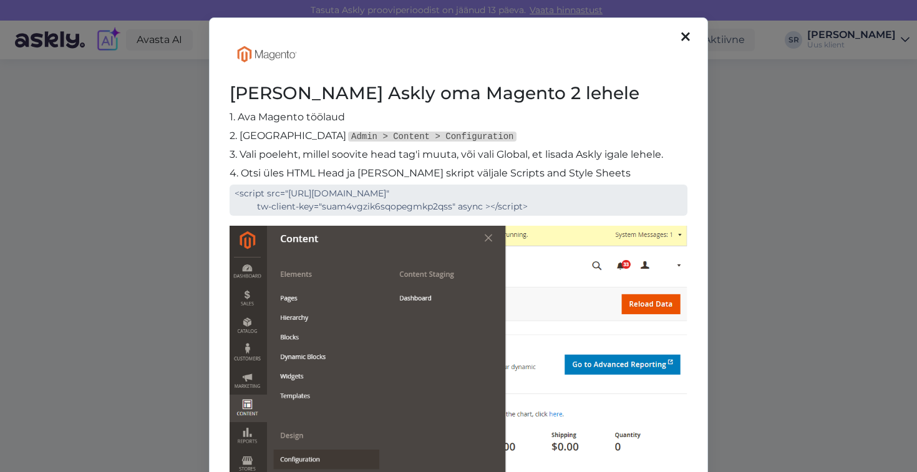
click at [685, 34] on icon at bounding box center [685, 38] width 9 height 14
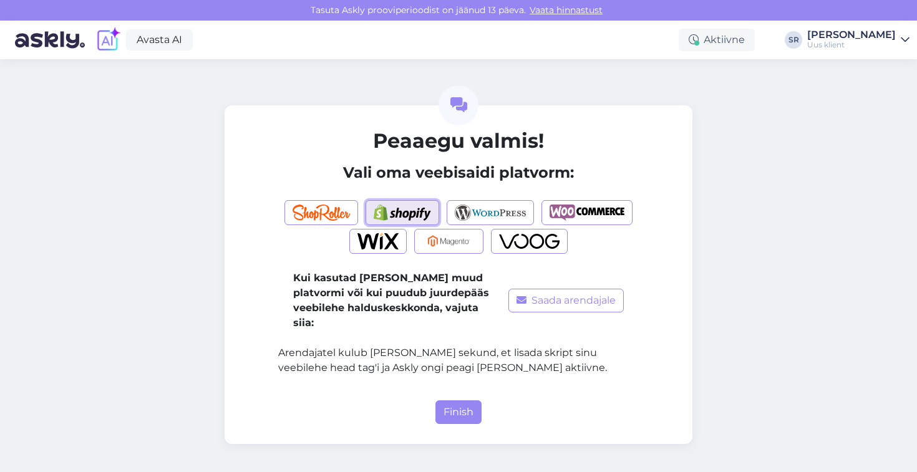
click at [417, 216] on img "button" at bounding box center [402, 213] width 57 height 16
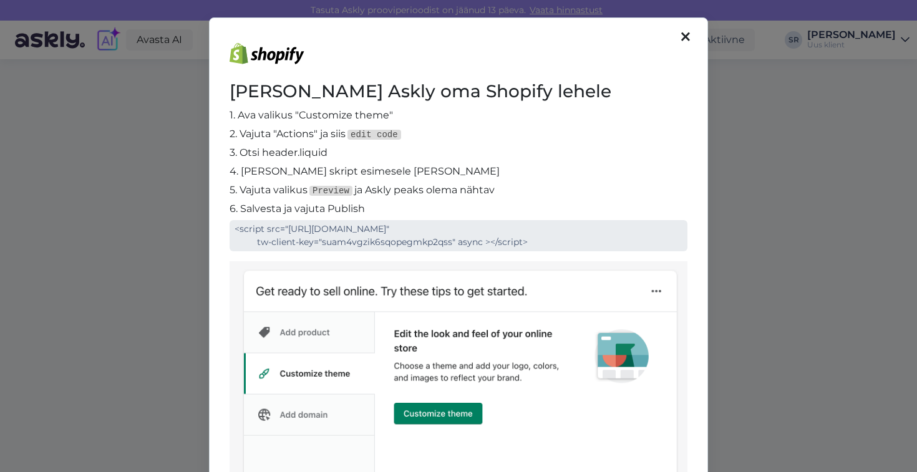
click at [747, 175] on div "[PERSON_NAME] Askly oma Shopify lehele 1. Ava valikus "Customize theme" 2. Vaju…" at bounding box center [458, 236] width 917 height 472
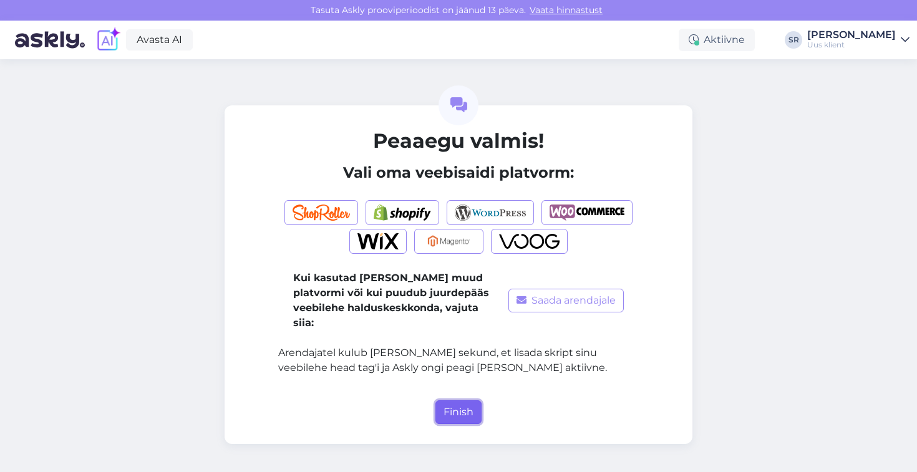
click at [454, 401] on button "Finish" at bounding box center [458, 413] width 46 height 24
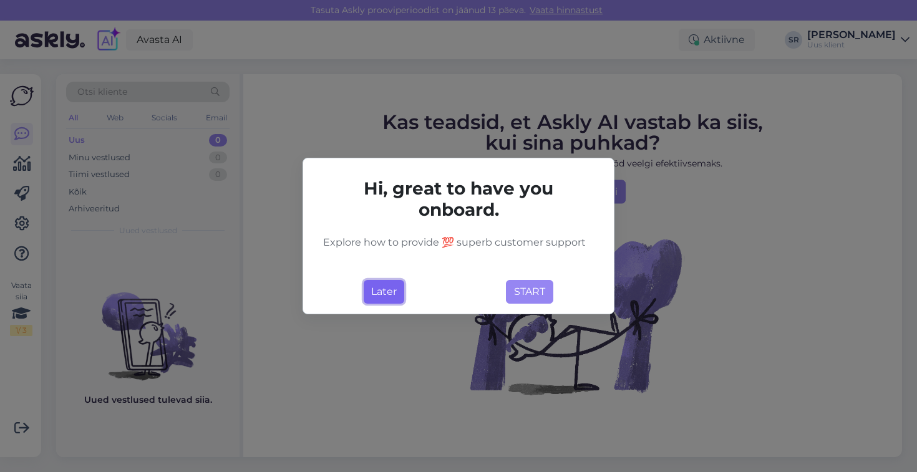
click at [389, 287] on button "Later" at bounding box center [384, 292] width 41 height 24
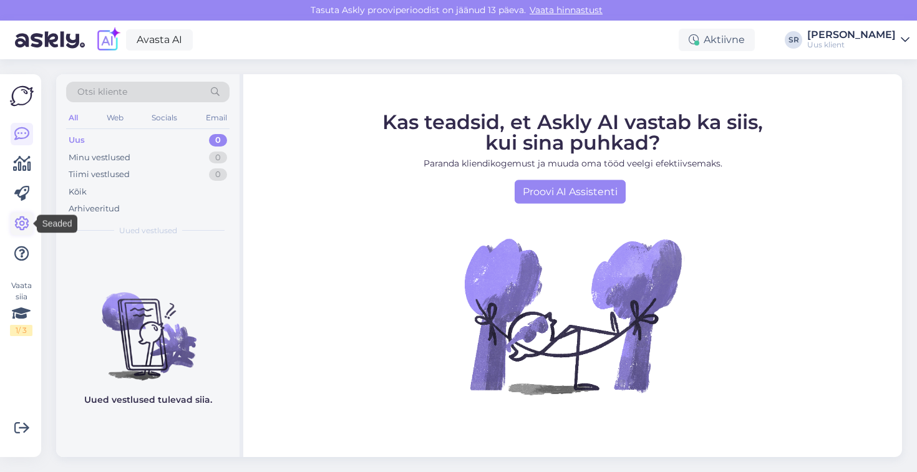
click at [21, 223] on icon at bounding box center [21, 223] width 15 height 15
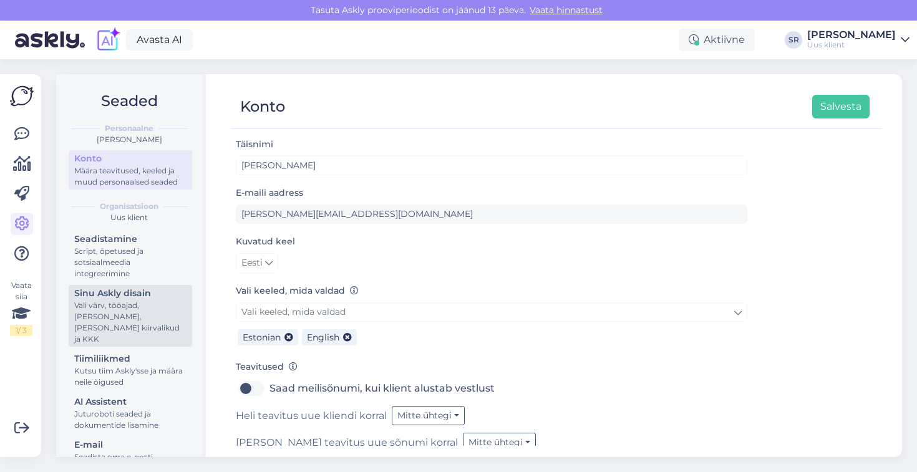
click at [108, 316] on div "Vali värv, tööajad, [PERSON_NAME], [PERSON_NAME] kiirvalikud ja KKK" at bounding box center [130, 322] width 112 height 45
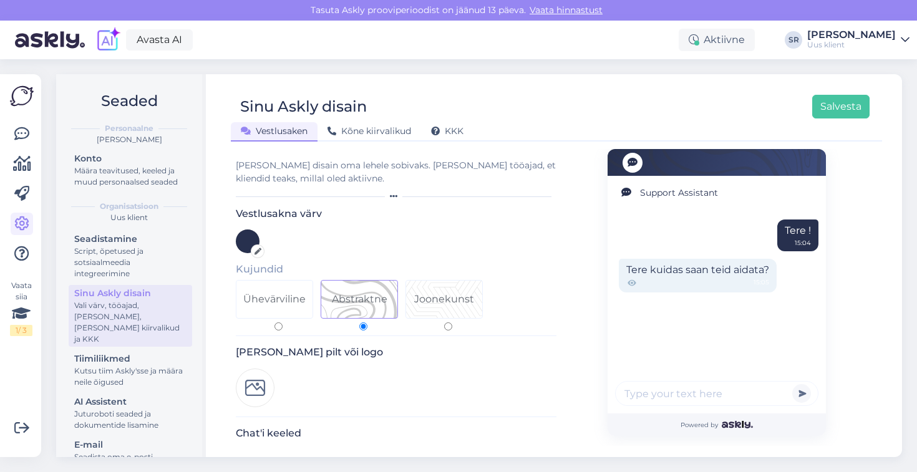
click at [245, 241] on div at bounding box center [248, 242] width 24 height 24
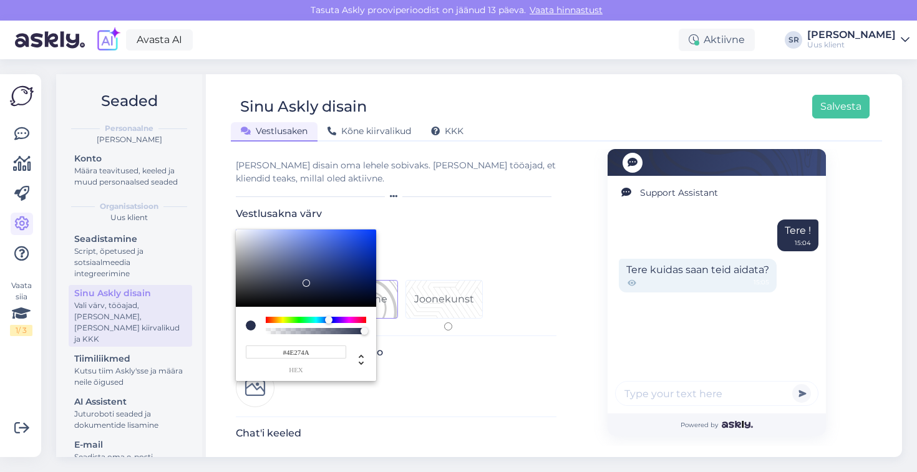
click at [351, 320] on div at bounding box center [316, 320] width 100 height 6
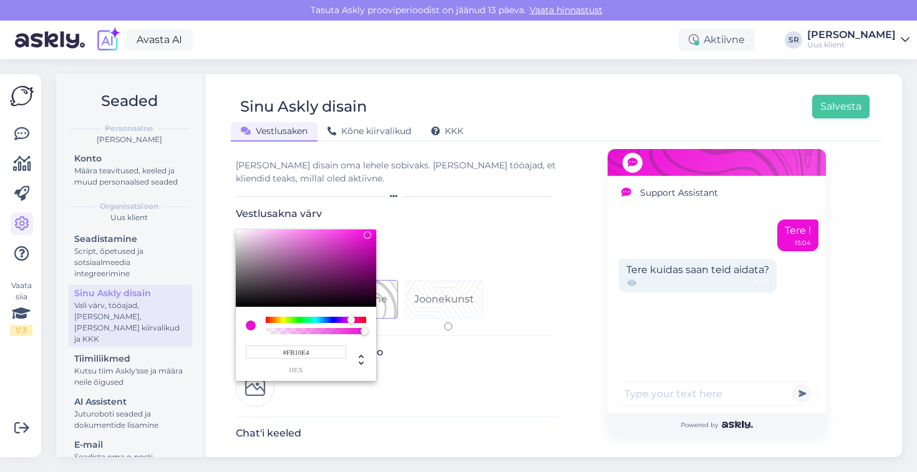
type input "#FF10E8"
drag, startPoint x: 367, startPoint y: 266, endPoint x: 367, endPoint y: 221, distance: 44.9
click at [367, 230] on div "#FF10E8 hex" at bounding box center [306, 306] width 140 height 152
click at [447, 241] on div at bounding box center [458, 236] width 917 height 472
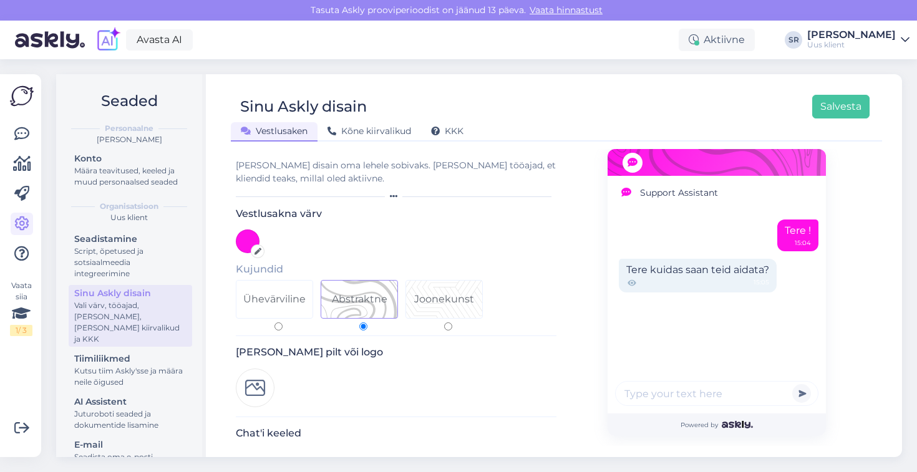
click at [447, 293] on div "Joonekunst" at bounding box center [444, 299] width 60 height 15
click at [447, 323] on input "Joonekunst" at bounding box center [448, 327] width 8 height 8
radio input "true"
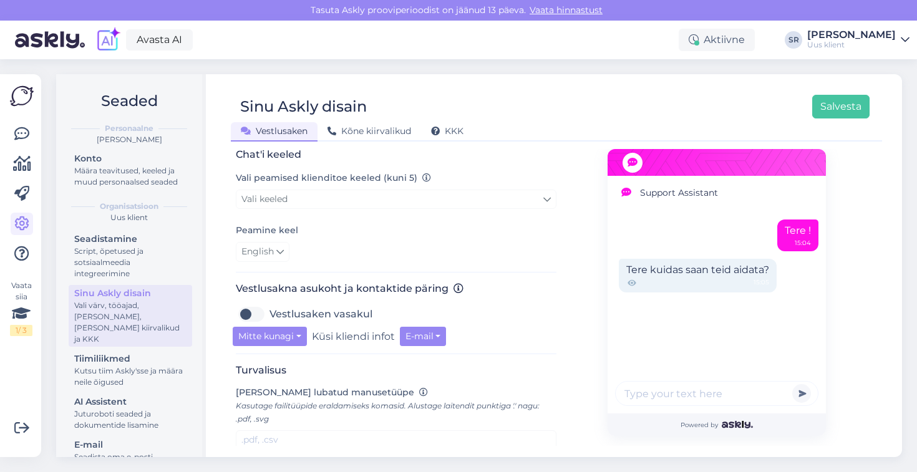
scroll to position [279, 0]
click at [290, 339] on button "Mitte kunagi" at bounding box center [270, 335] width 74 height 19
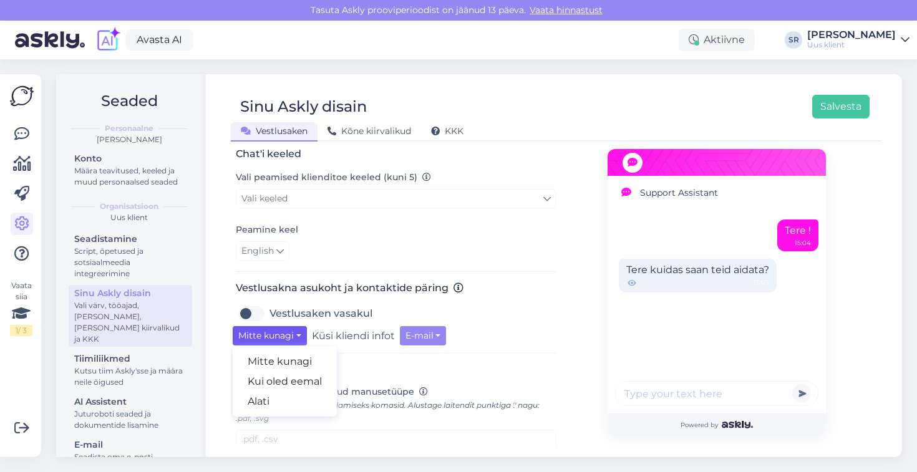
click at [459, 343] on div "Mitte kunagi Mitte kunagi Kui oled eemal Alati Küsi kliendi infot E-mail" at bounding box center [396, 335] width 327 height 19
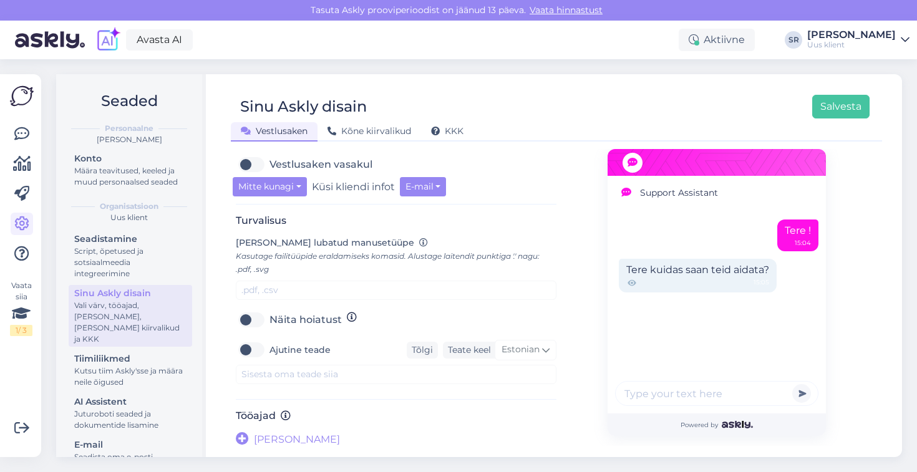
scroll to position [429, 0]
click at [270, 319] on label "Näita hoiatust" at bounding box center [306, 319] width 72 height 20
click at [250, 319] on input "Näita hoiatust" at bounding box center [251, 319] width 31 height 20
checkbox input "true"
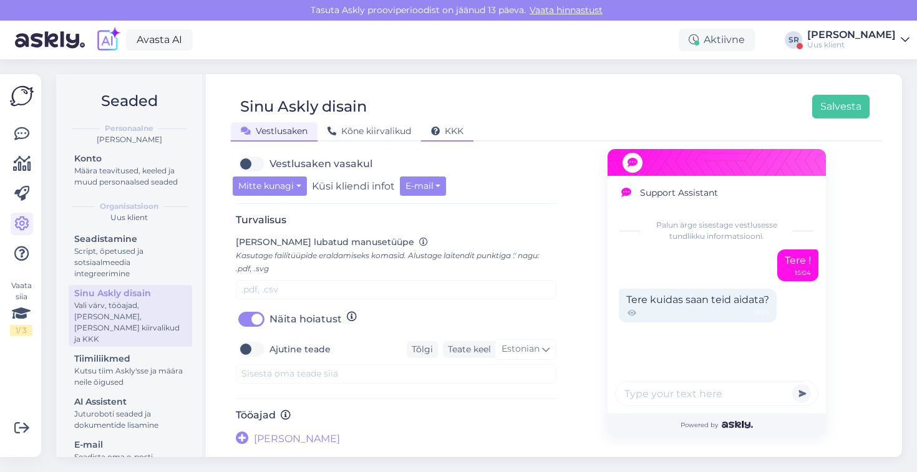
click at [450, 131] on span "KKK" at bounding box center [447, 130] width 32 height 11
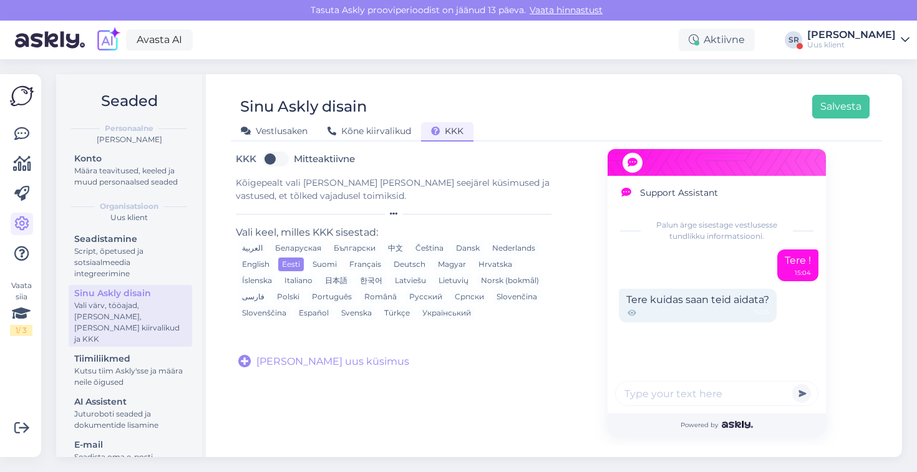
click at [835, 40] on div "Uus klient" at bounding box center [851, 45] width 89 height 10
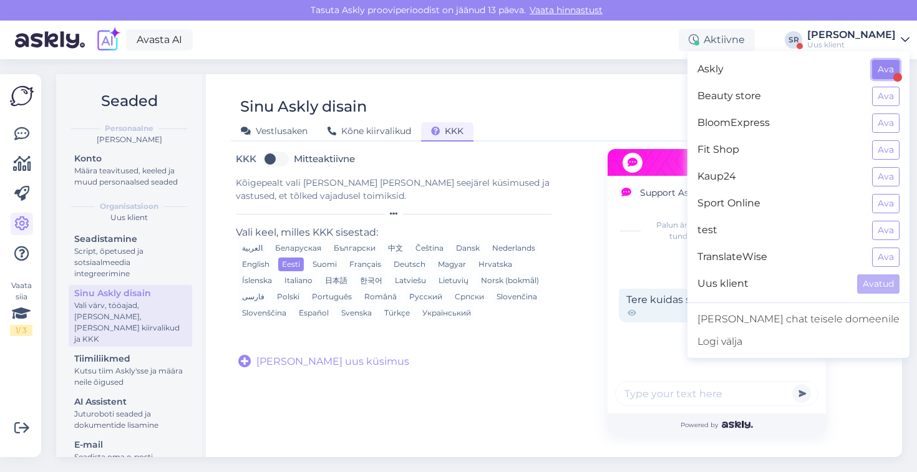
click at [888, 68] on button "Ava" at bounding box center [885, 69] width 27 height 19
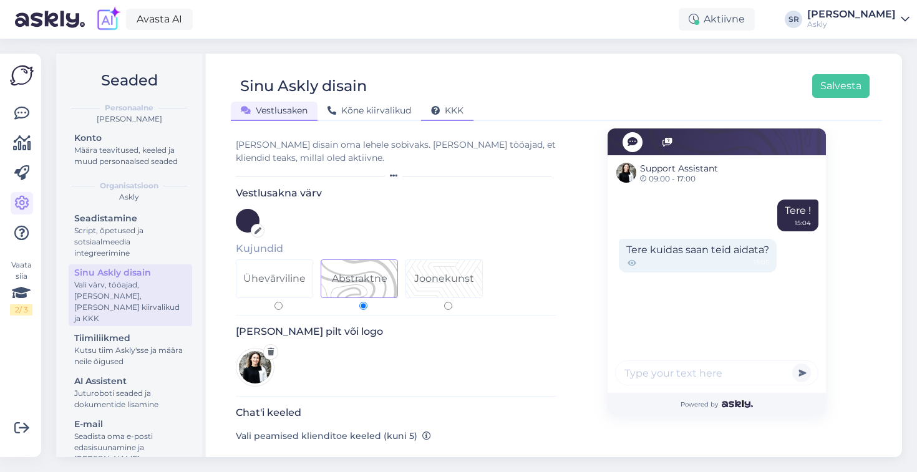
click at [450, 117] on div "KKK" at bounding box center [447, 111] width 52 height 19
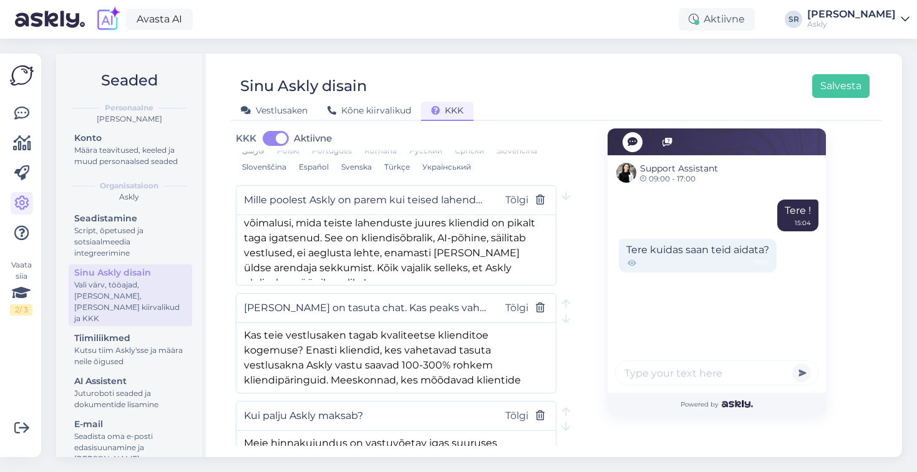
scroll to position [130, 0]
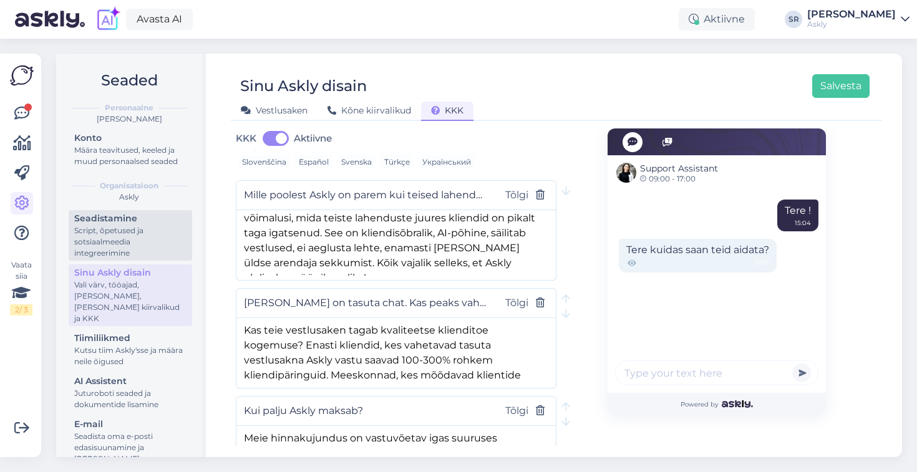
click at [101, 241] on div "Script, õpetused ja sotsiaalmeedia integreerimine" at bounding box center [130, 242] width 112 height 34
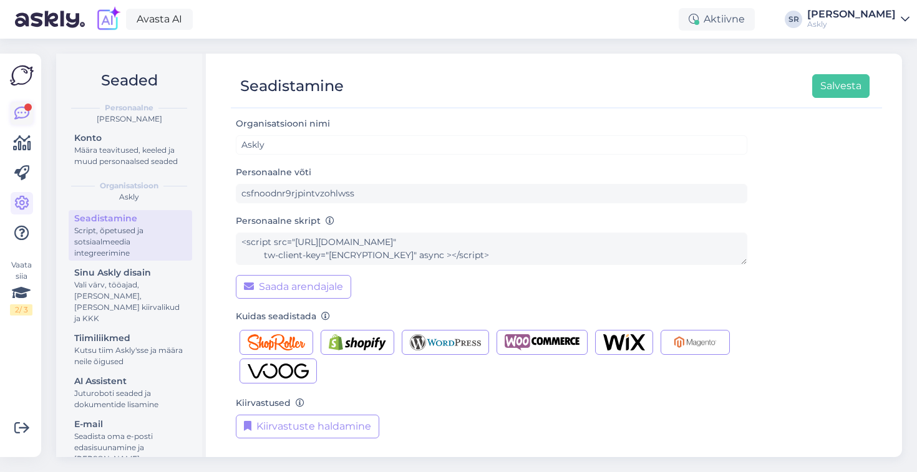
click at [19, 112] on icon at bounding box center [21, 113] width 15 height 15
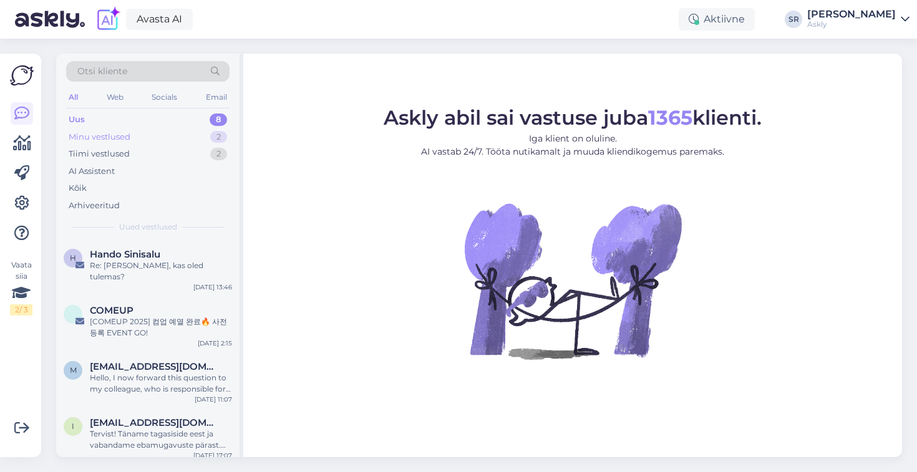
click at [119, 134] on div "Minu vestlused" at bounding box center [100, 137] width 62 height 12
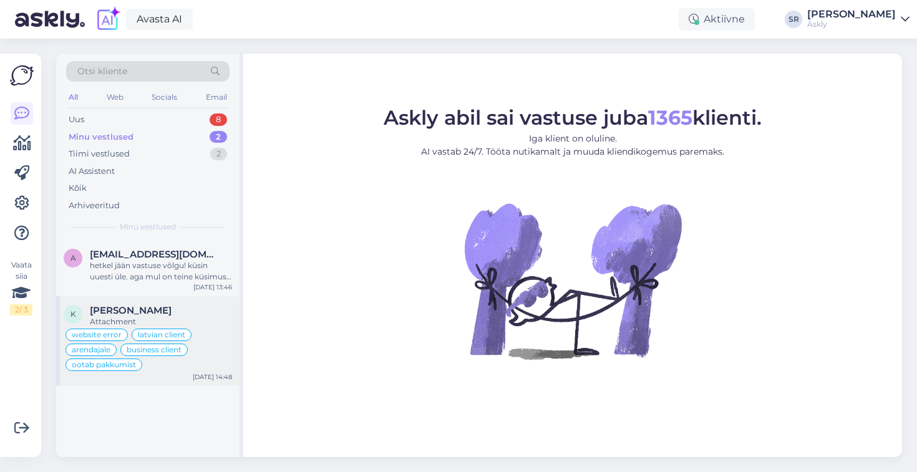
click at [206, 326] on div "Attachment" at bounding box center [161, 321] width 142 height 11
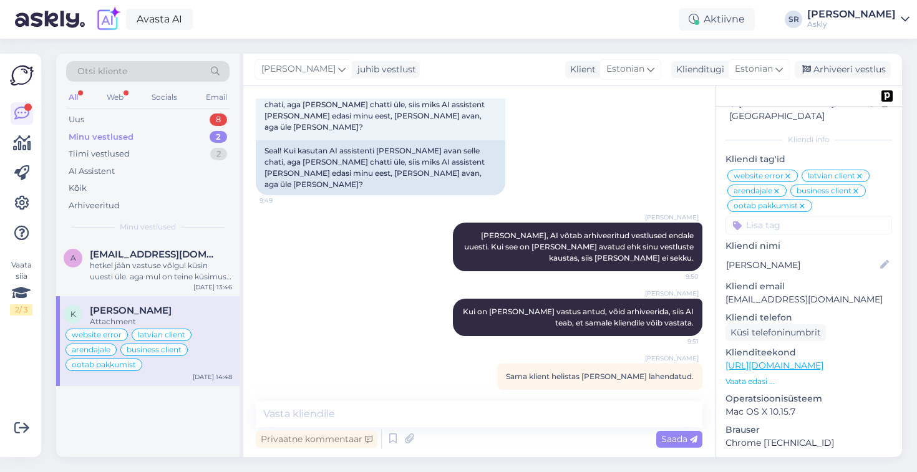
scroll to position [57, 0]
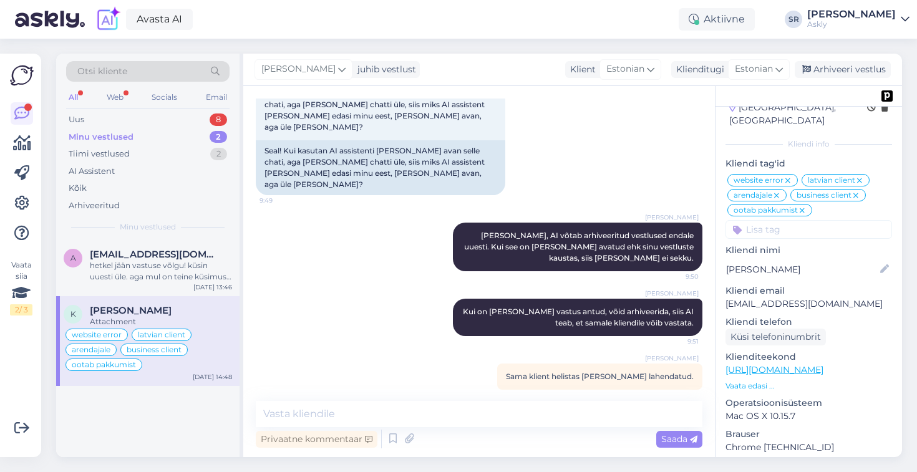
click at [751, 381] on p "Vaata edasi ..." at bounding box center [809, 386] width 167 height 11
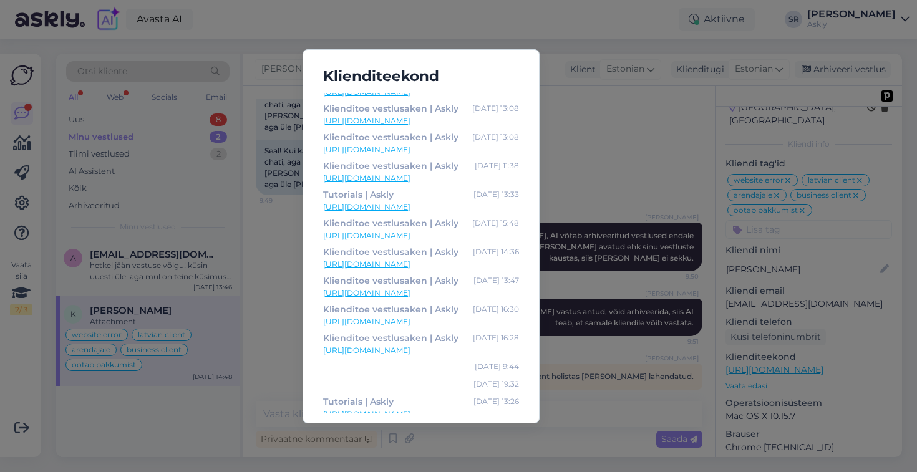
scroll to position [346, 0]
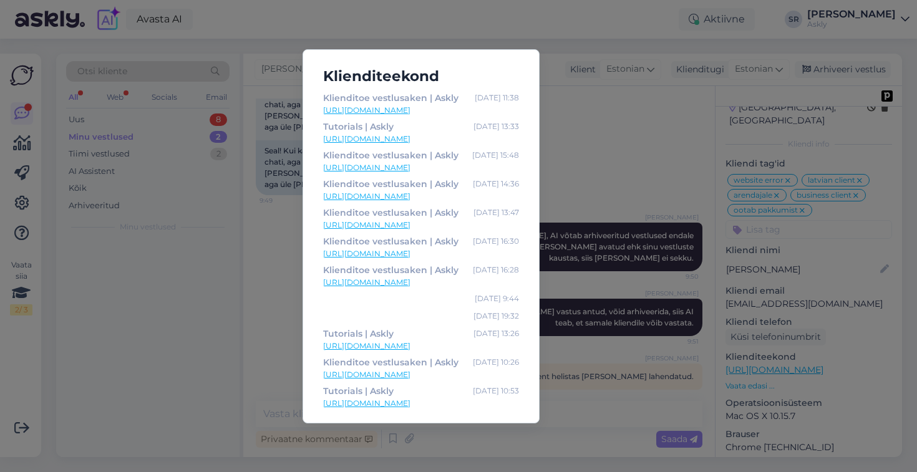
click at [600, 415] on div "Klienditeekond Chat support tool for e-commerce growth | Askly [DATE] 10:52 [UR…" at bounding box center [458, 236] width 917 height 472
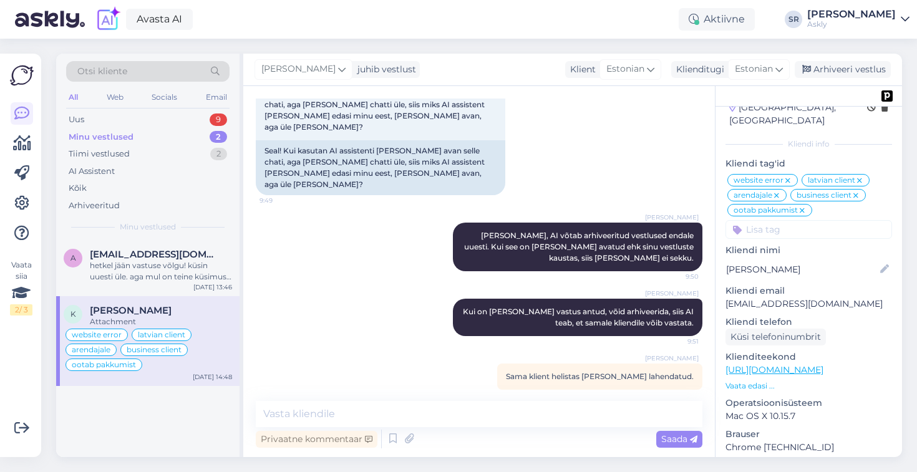
click at [132, 67] on div "Otsi kliente" at bounding box center [147, 71] width 163 height 21
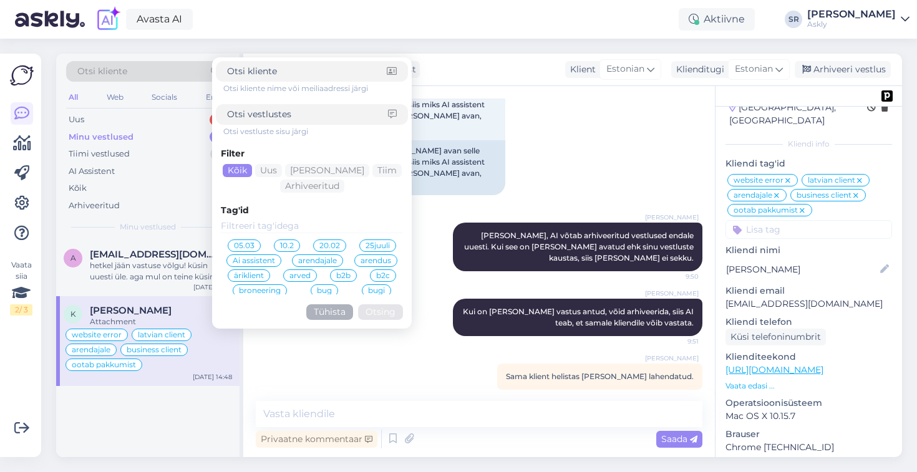
click at [258, 224] on input at bounding box center [312, 227] width 182 height 14
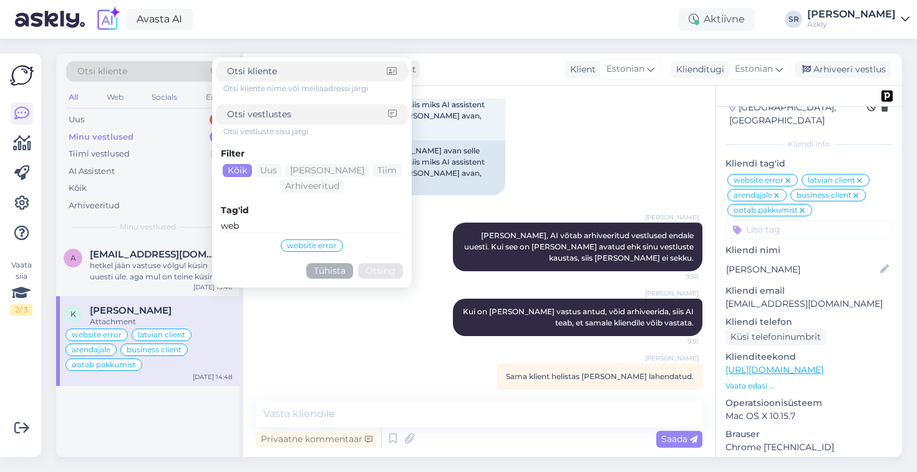
type input "web"
click at [299, 245] on span "website error" at bounding box center [312, 245] width 50 height 7
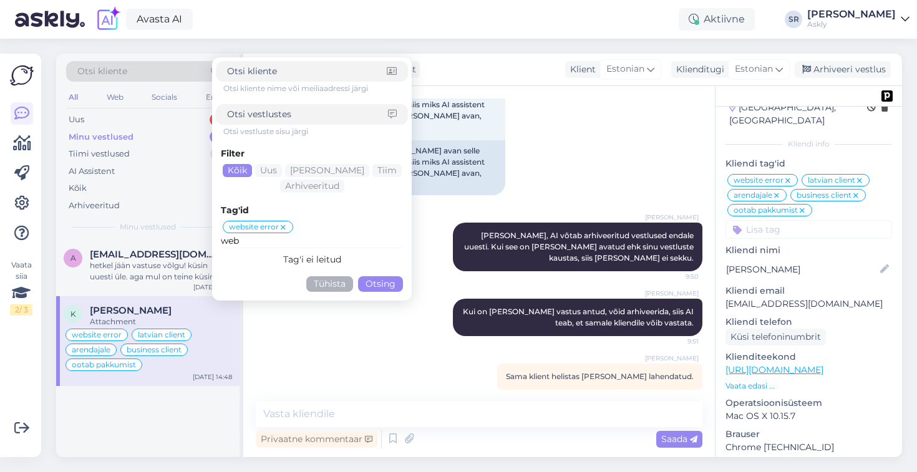
click at [385, 281] on button "Otsing" at bounding box center [380, 284] width 45 height 16
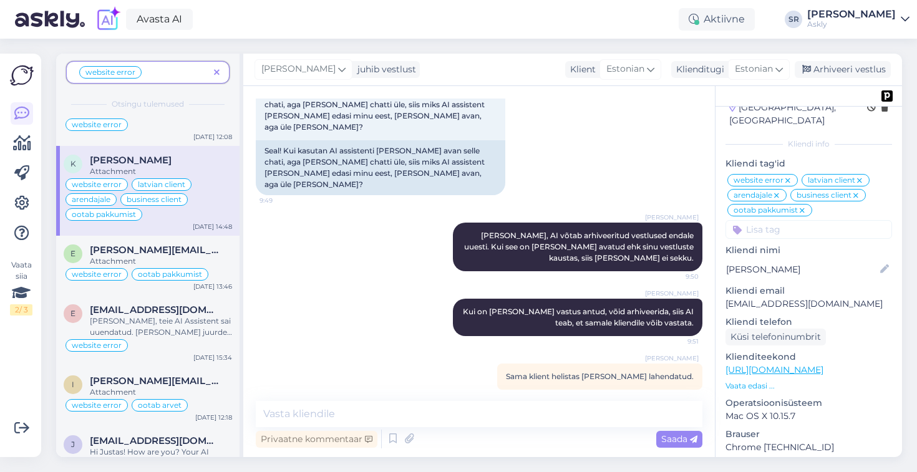
scroll to position [283, 0]
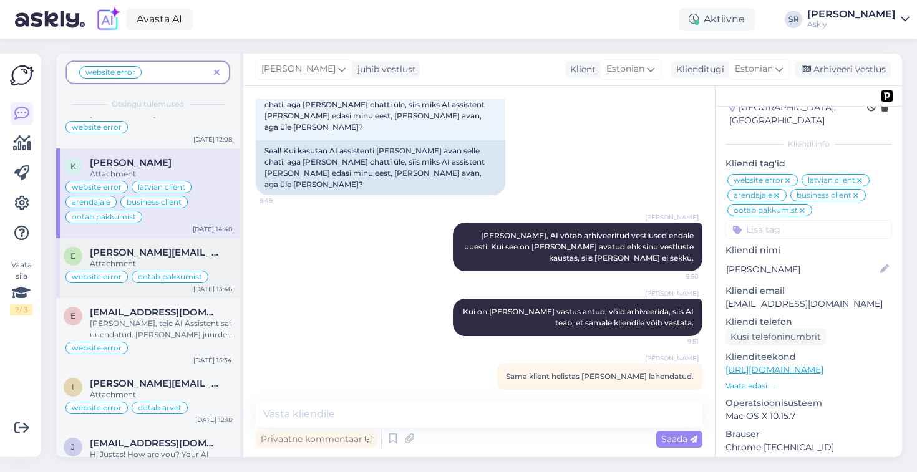
click at [197, 250] on span "[PERSON_NAME][EMAIL_ADDRESS][DOMAIN_NAME]" at bounding box center [155, 252] width 130 height 11
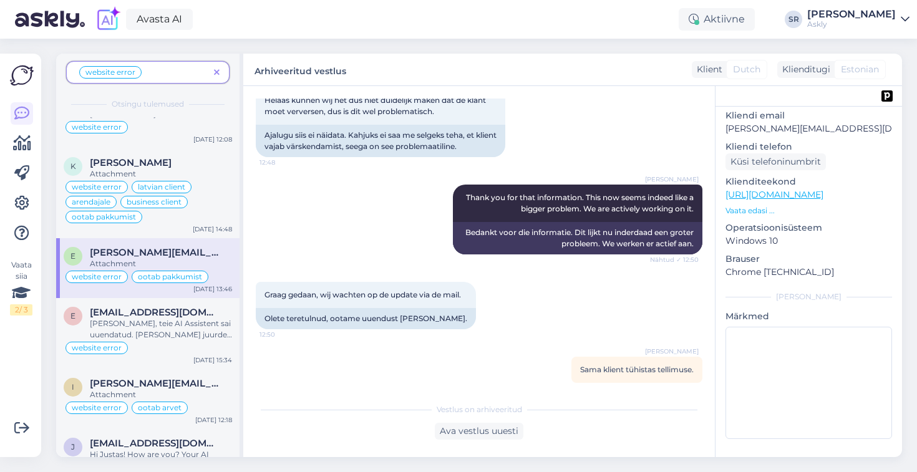
scroll to position [0, 0]
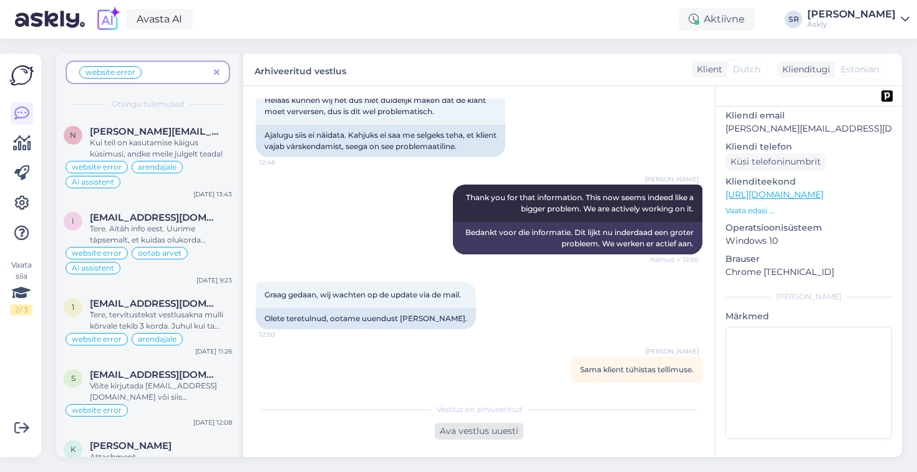
click at [458, 437] on div "Ava vestlus uuesti" at bounding box center [479, 431] width 89 height 17
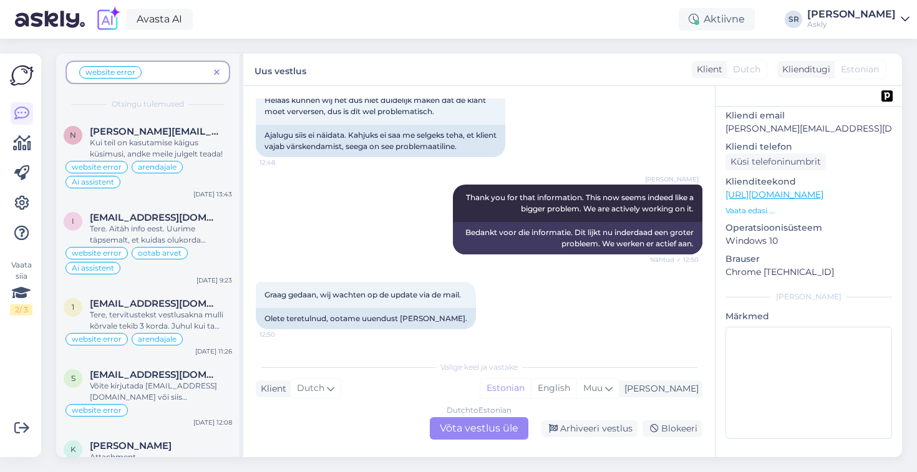
click at [473, 429] on div "Dutch to Estonian Võta vestlus üle" at bounding box center [479, 428] width 99 height 22
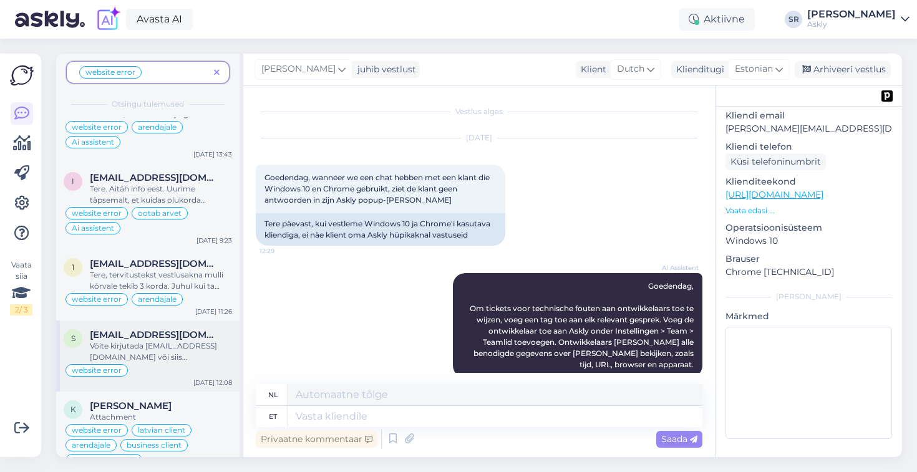
scroll to position [56, 0]
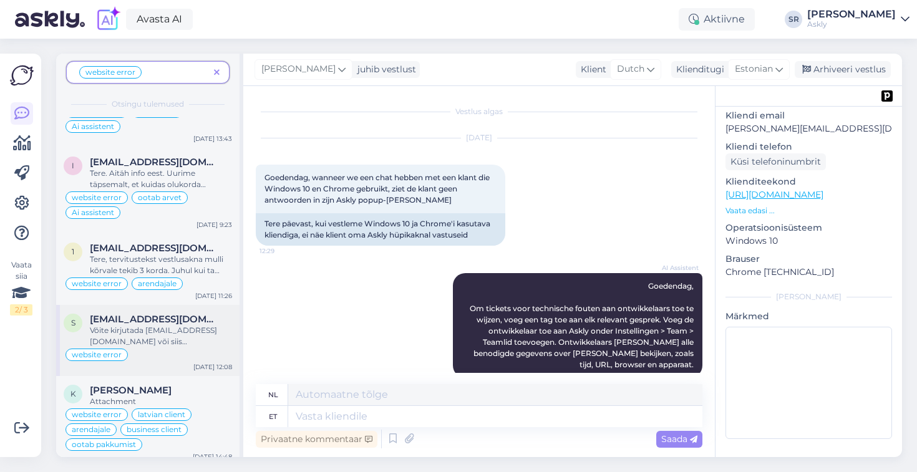
click at [164, 333] on div "Võite kirjutada [EMAIL_ADDRESS][DOMAIN_NAME] või siis [PERSON_NAME] sotsiaalmee…" at bounding box center [161, 336] width 142 height 22
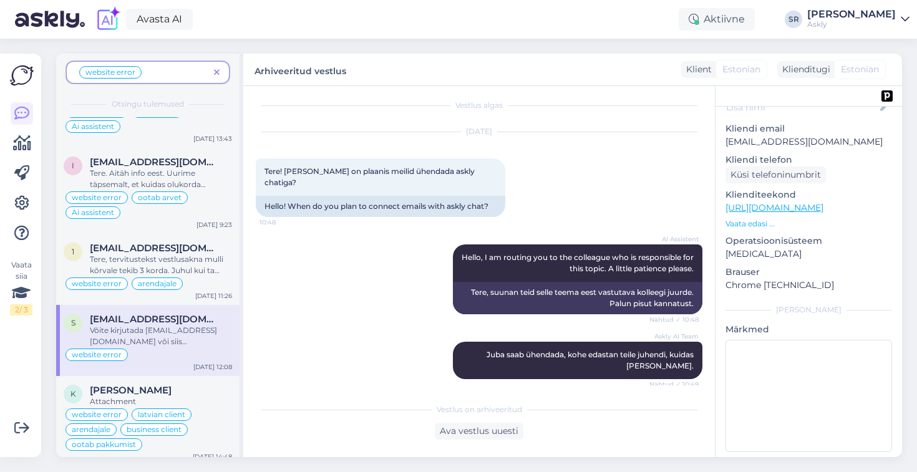
scroll to position [0, 0]
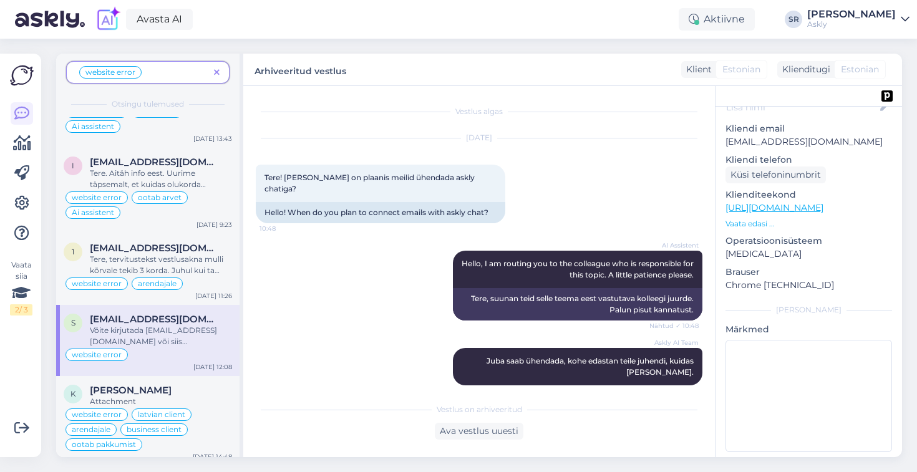
click at [215, 71] on icon at bounding box center [217, 73] width 6 height 9
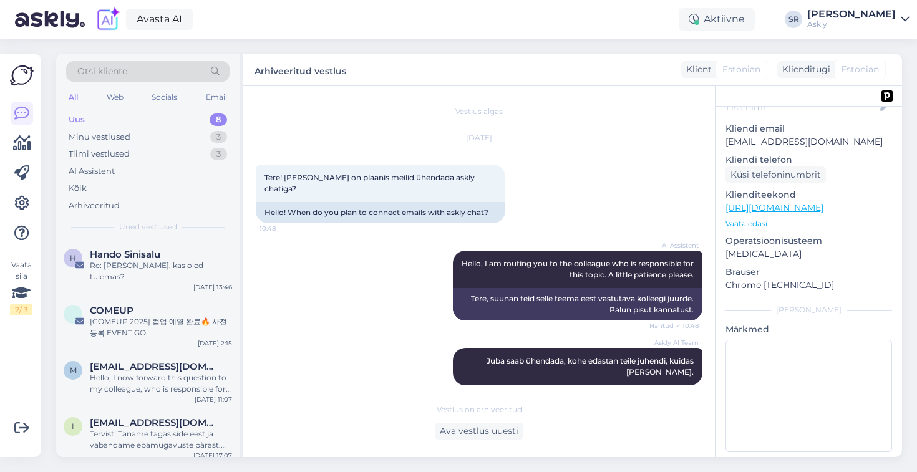
click at [175, 73] on div "Otsi kliente" at bounding box center [147, 71] width 163 height 21
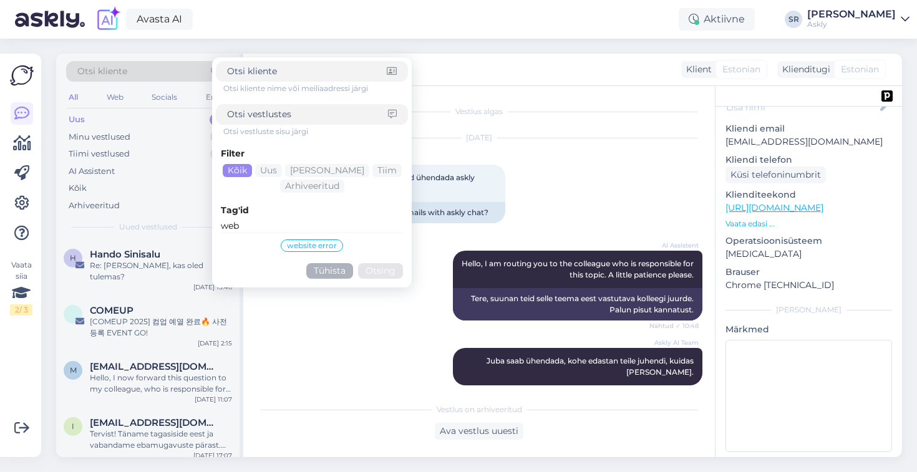
click at [251, 221] on input "web" at bounding box center [312, 227] width 182 height 14
click at [288, 334] on div "Askly AI Team Juba saab ühendada, kohe edastan teile juhendi, kuidas [PERSON_NA…" at bounding box center [479, 366] width 447 height 65
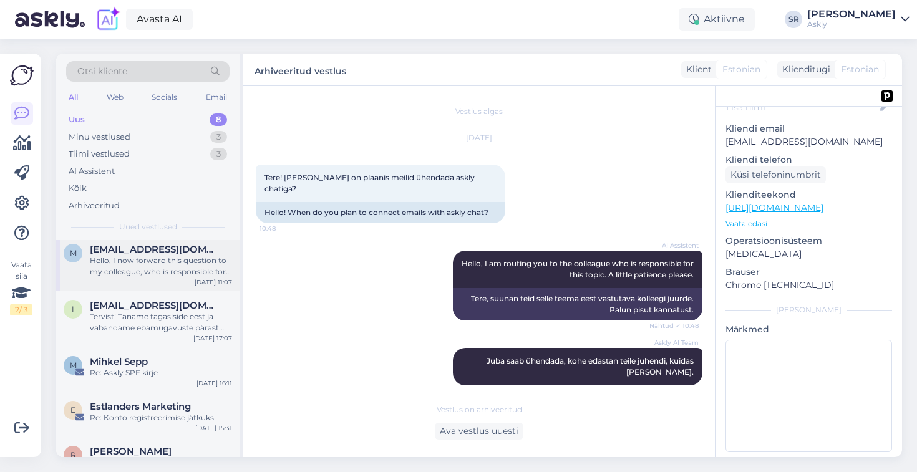
scroll to position [187, 0]
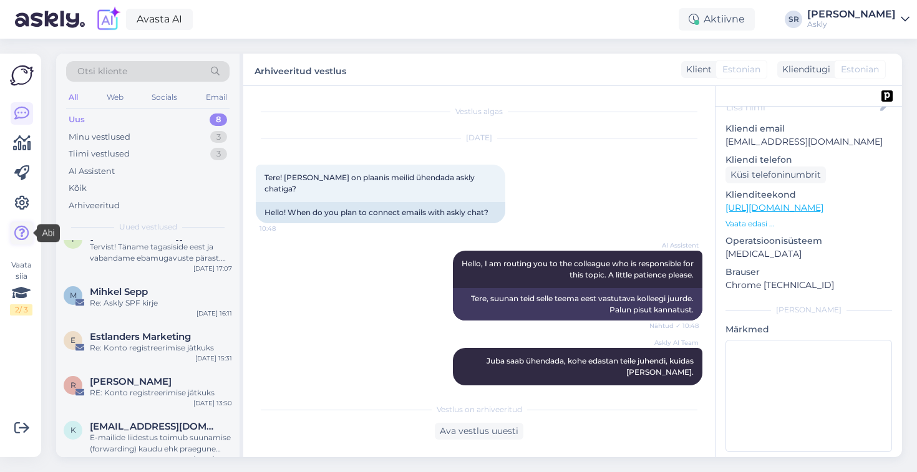
click at [19, 233] on icon at bounding box center [21, 233] width 15 height 15
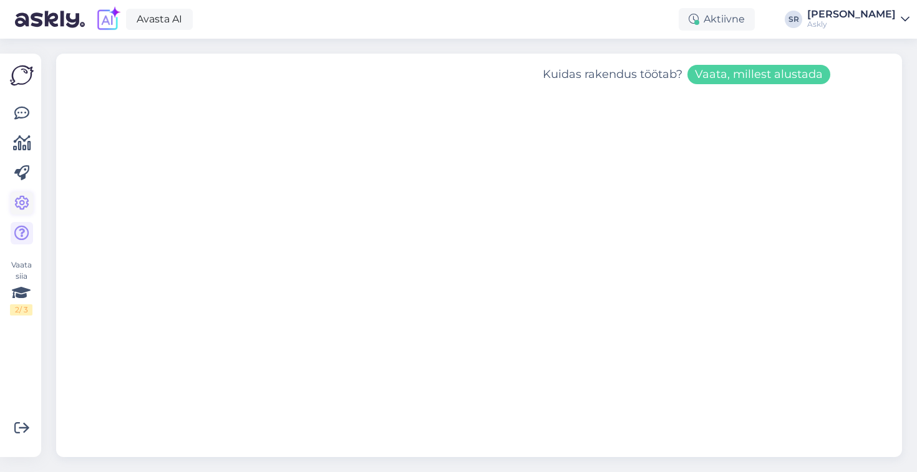
click at [15, 206] on icon at bounding box center [21, 203] width 15 height 15
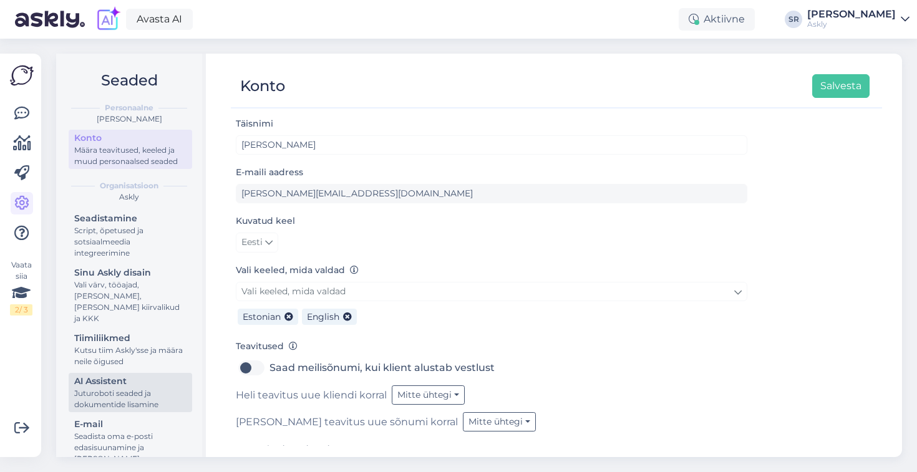
click at [102, 388] on div "Juturoboti seaded ja dokumentide lisamine" at bounding box center [130, 399] width 112 height 22
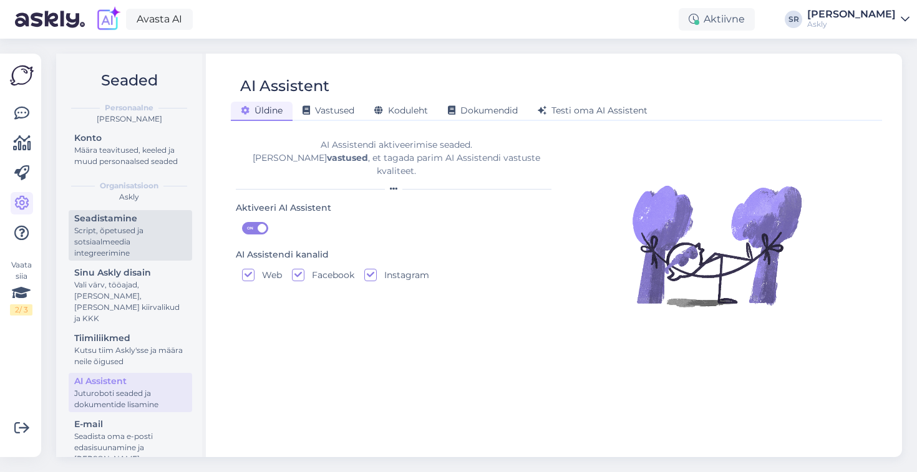
click at [94, 235] on div "Script, õpetused ja sotsiaalmeedia integreerimine" at bounding box center [130, 242] width 112 height 34
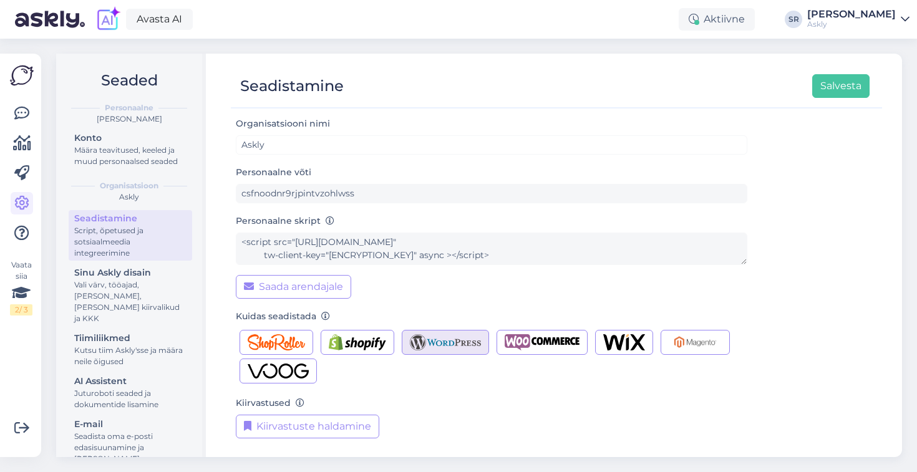
scroll to position [109, 0]
